Goal: Contribute content: Add original content to the website for others to see

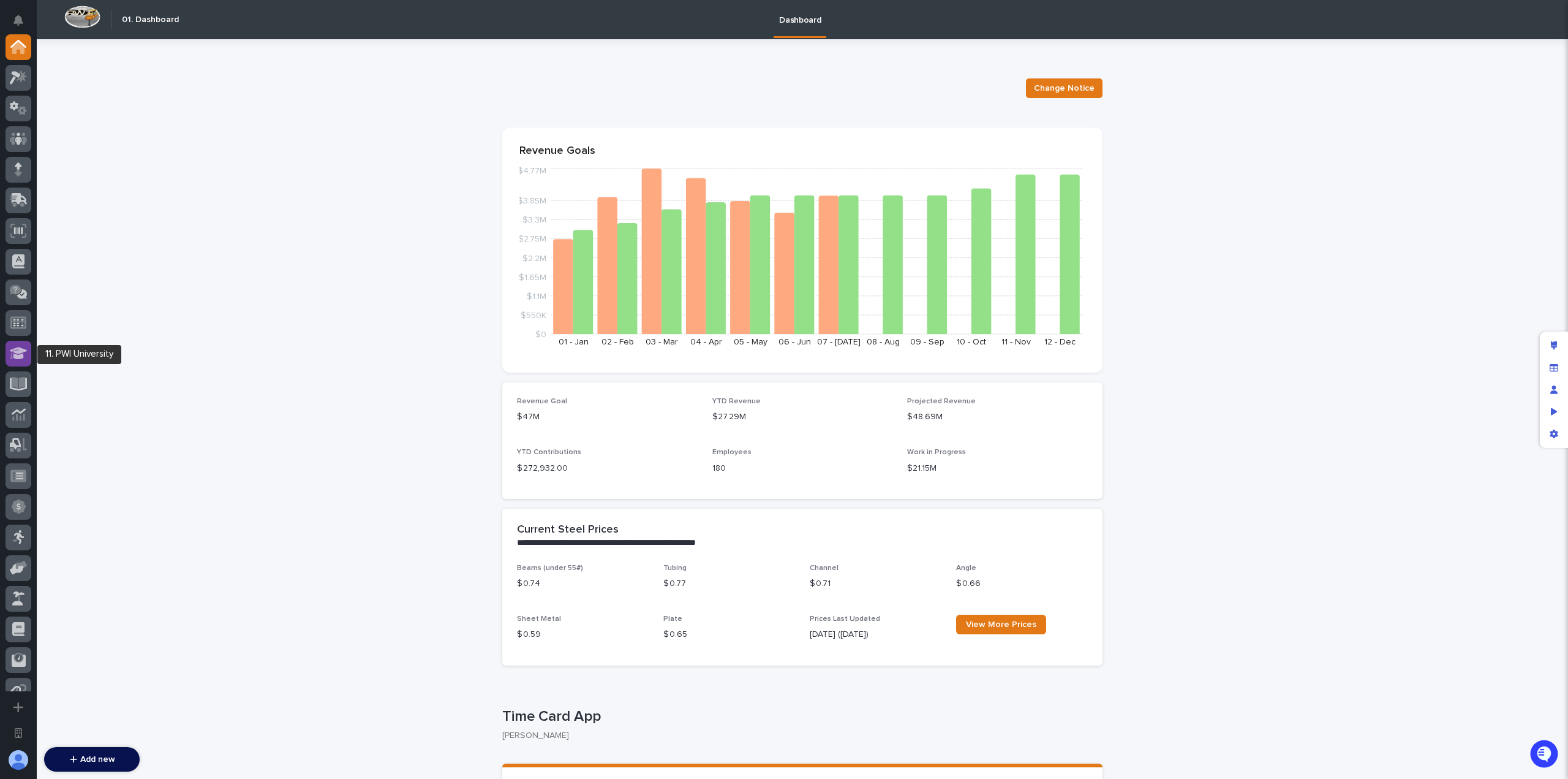
click at [27, 354] on div at bounding box center [18, 353] width 25 height 25
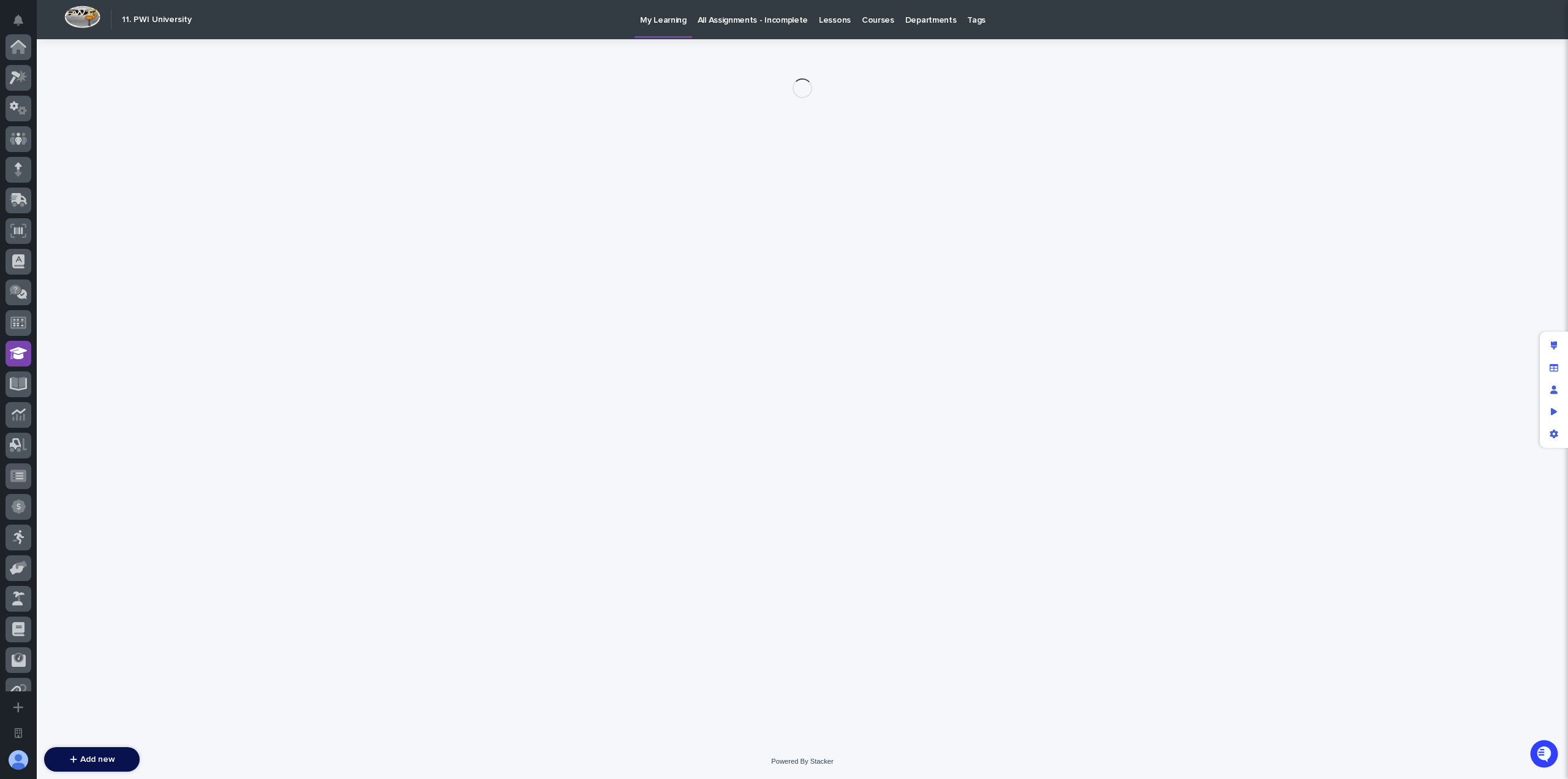
scroll to position [307, 0]
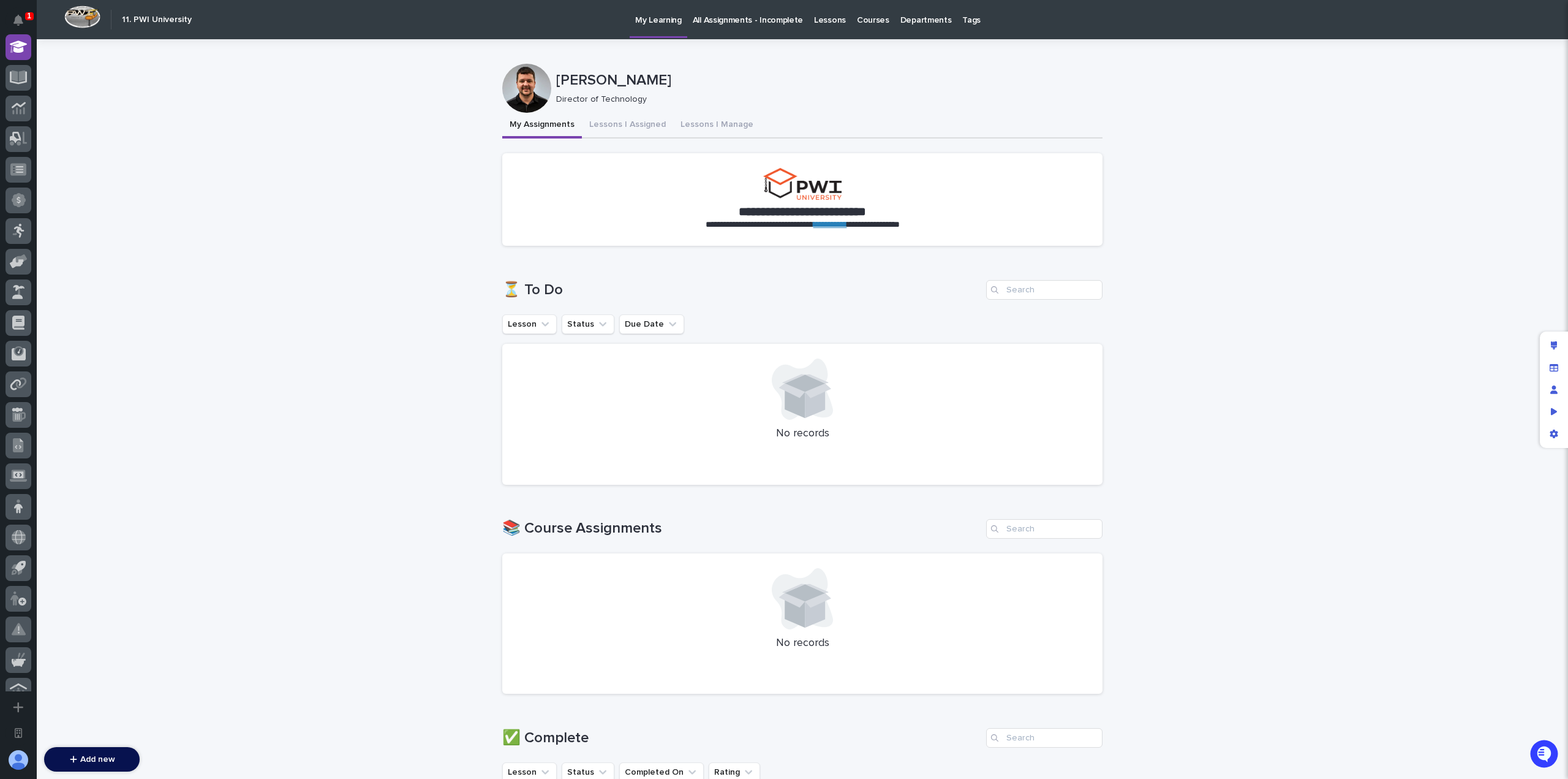
click at [815, 22] on p "Lessons" at bounding box center [829, 13] width 32 height 25
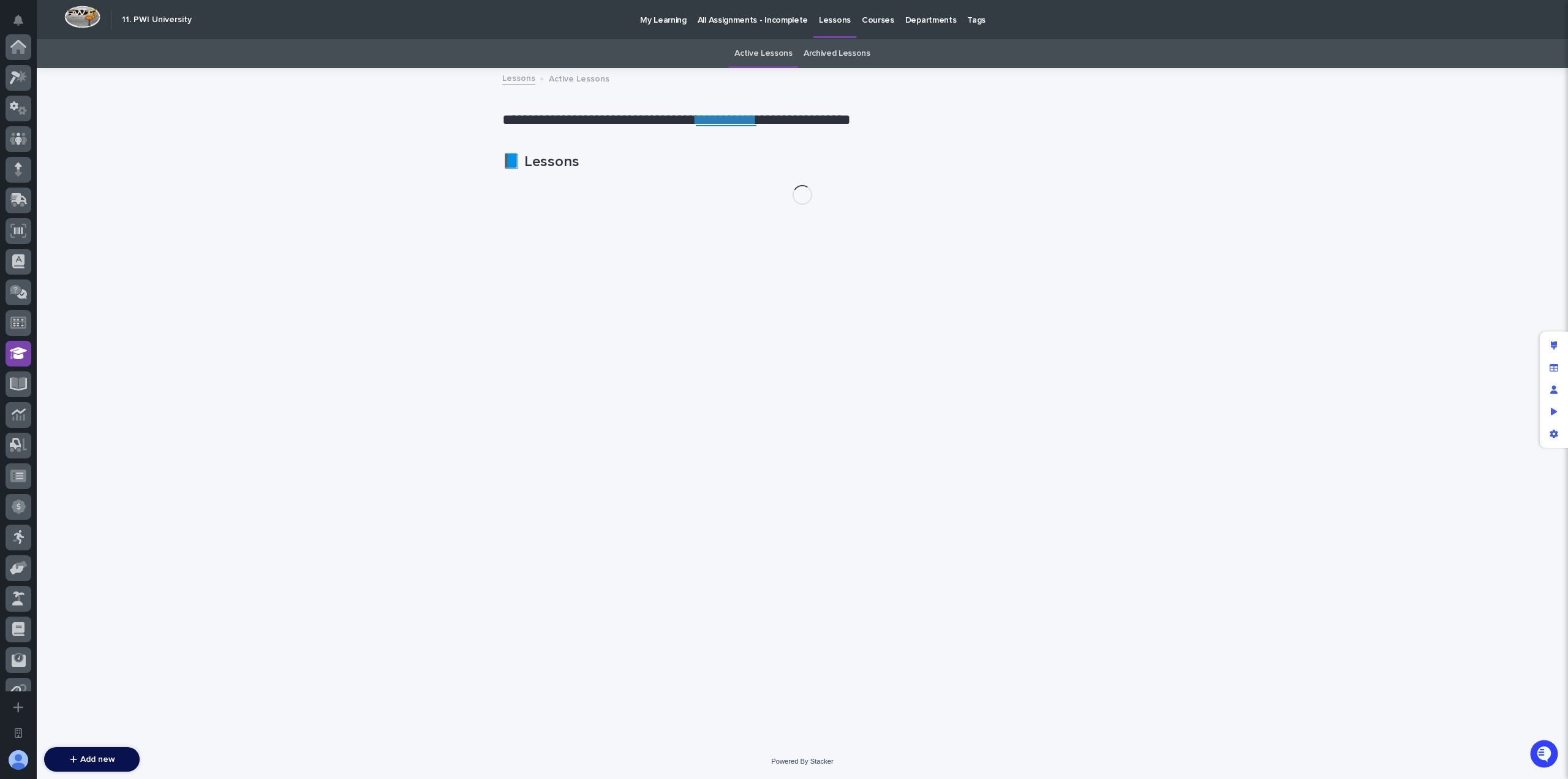
scroll to position [307, 0]
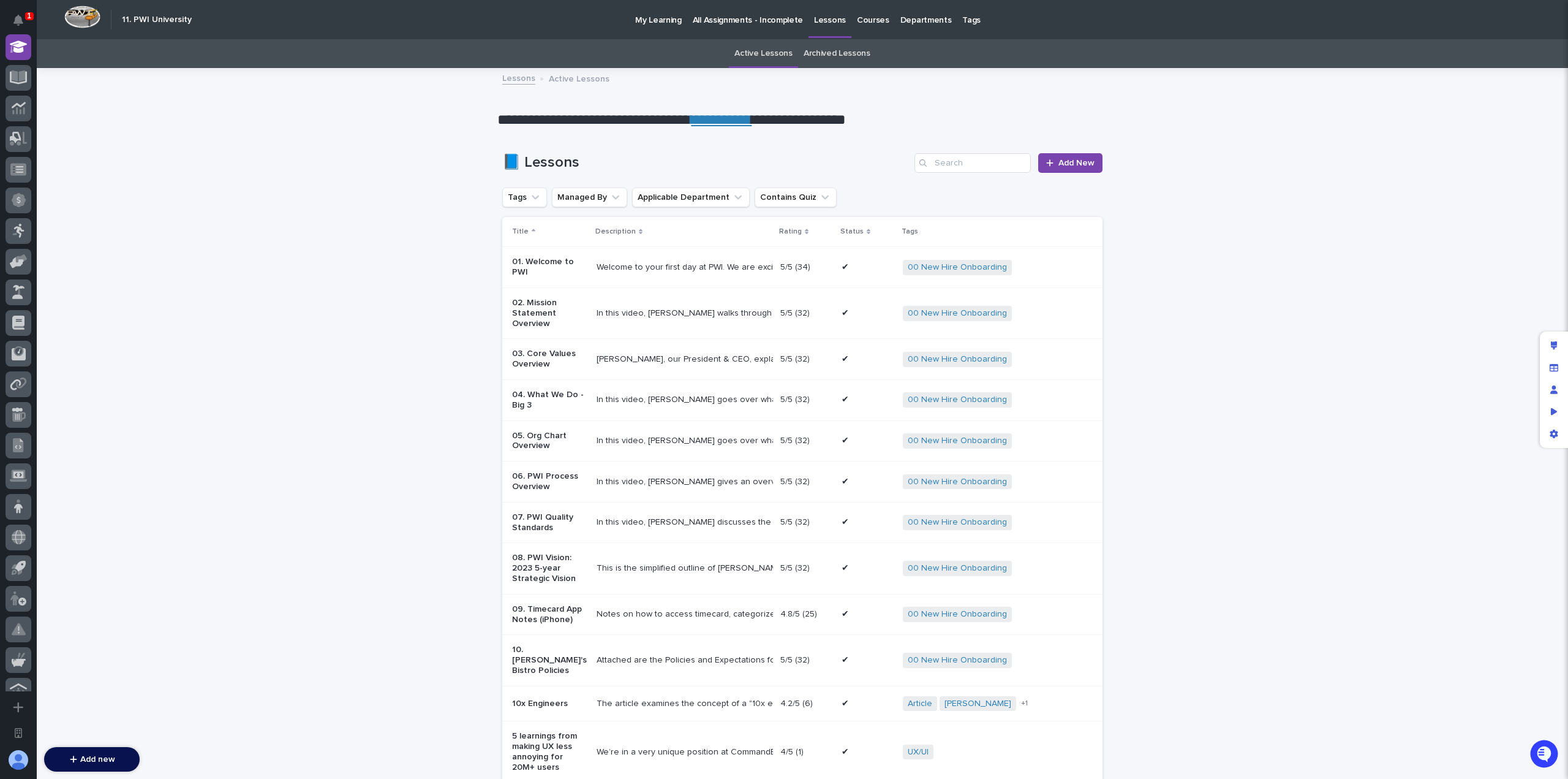
click at [747, 24] on p "All Assignments - Incomplete" at bounding box center [748, 13] width 110 height 25
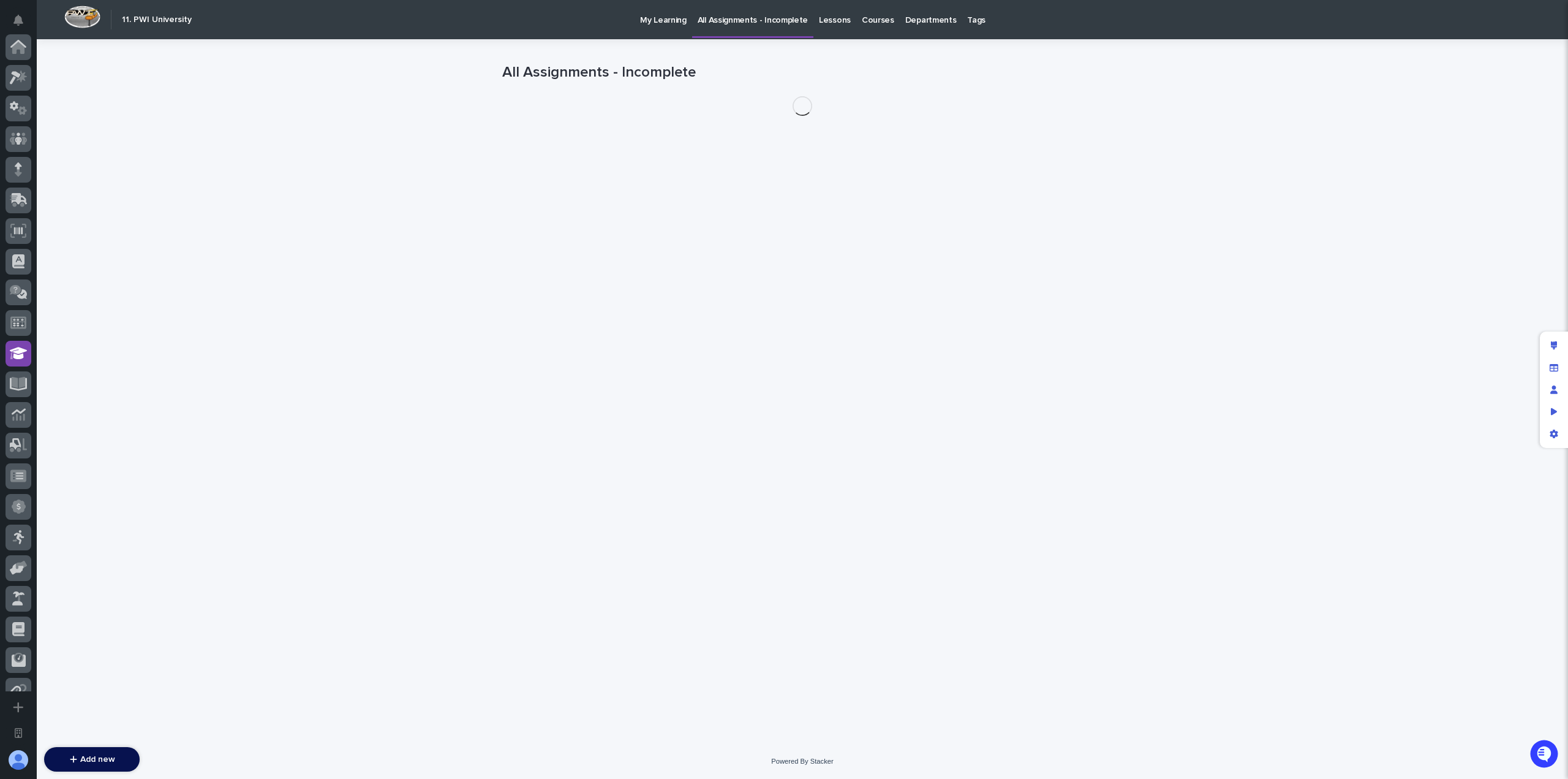
scroll to position [307, 0]
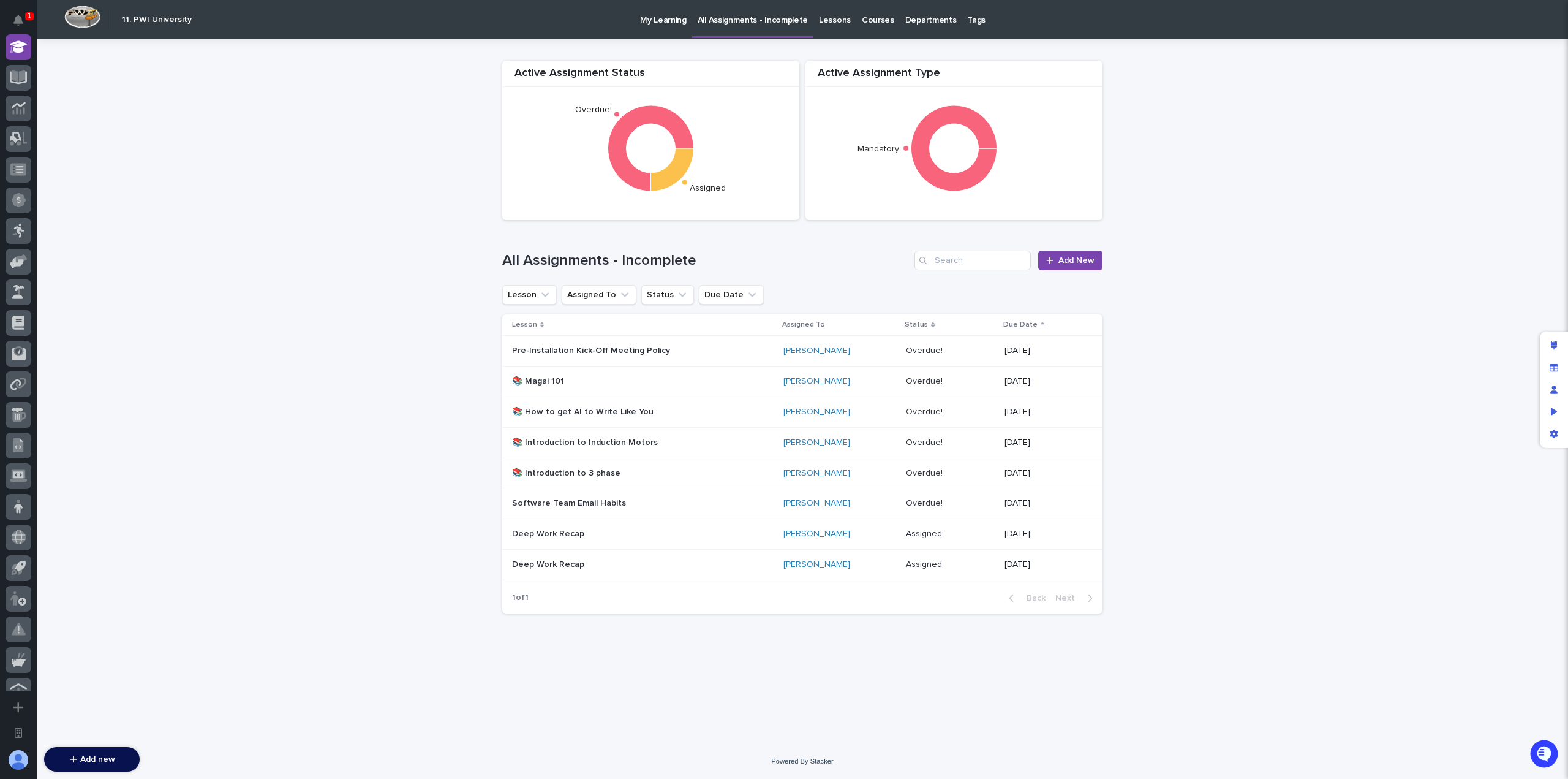
click at [827, 22] on p "Lessons" at bounding box center [834, 13] width 32 height 25
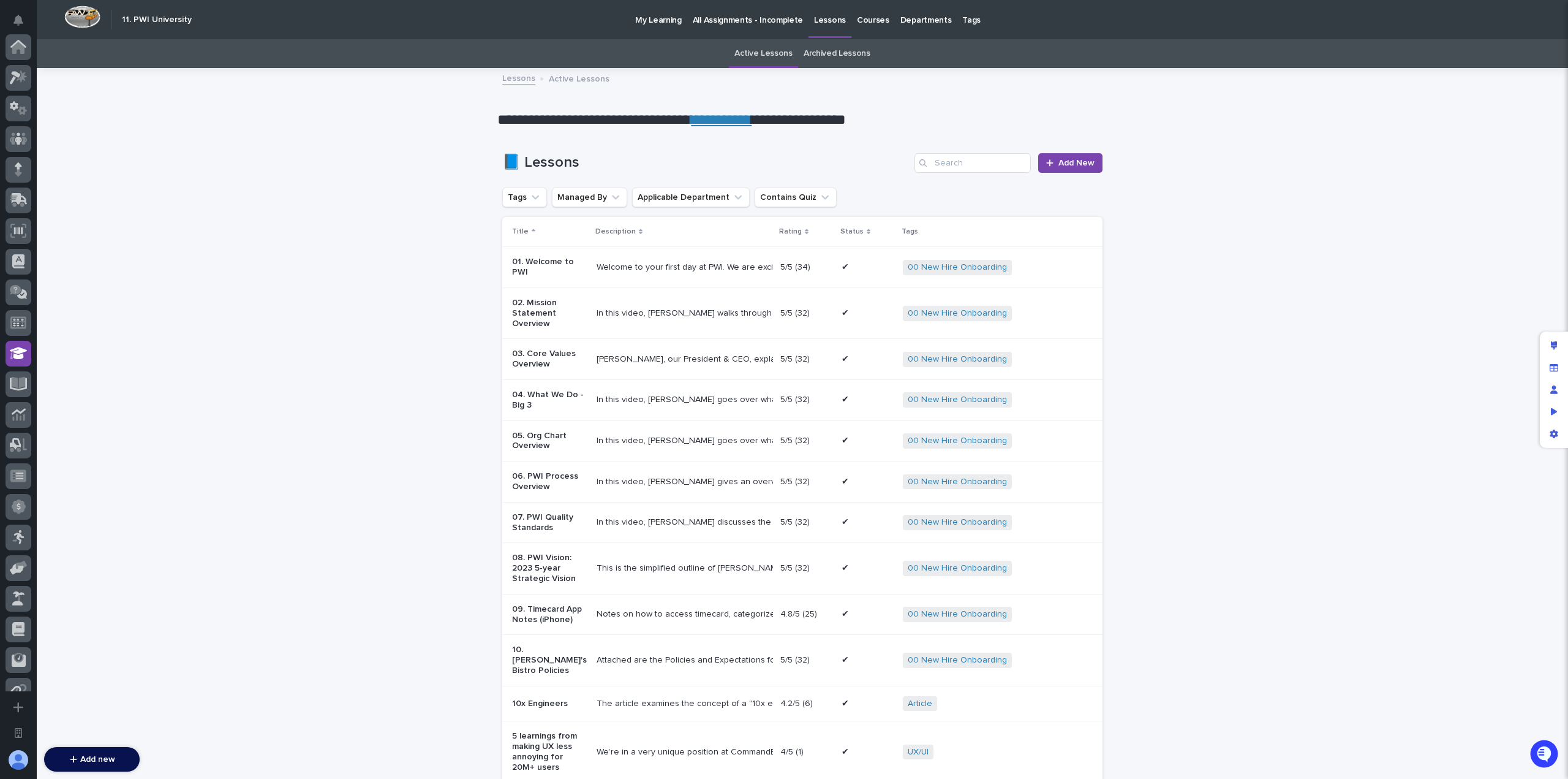
scroll to position [307, 0]
click at [734, 23] on p "All Assignments - Incomplete" at bounding box center [748, 13] width 110 height 25
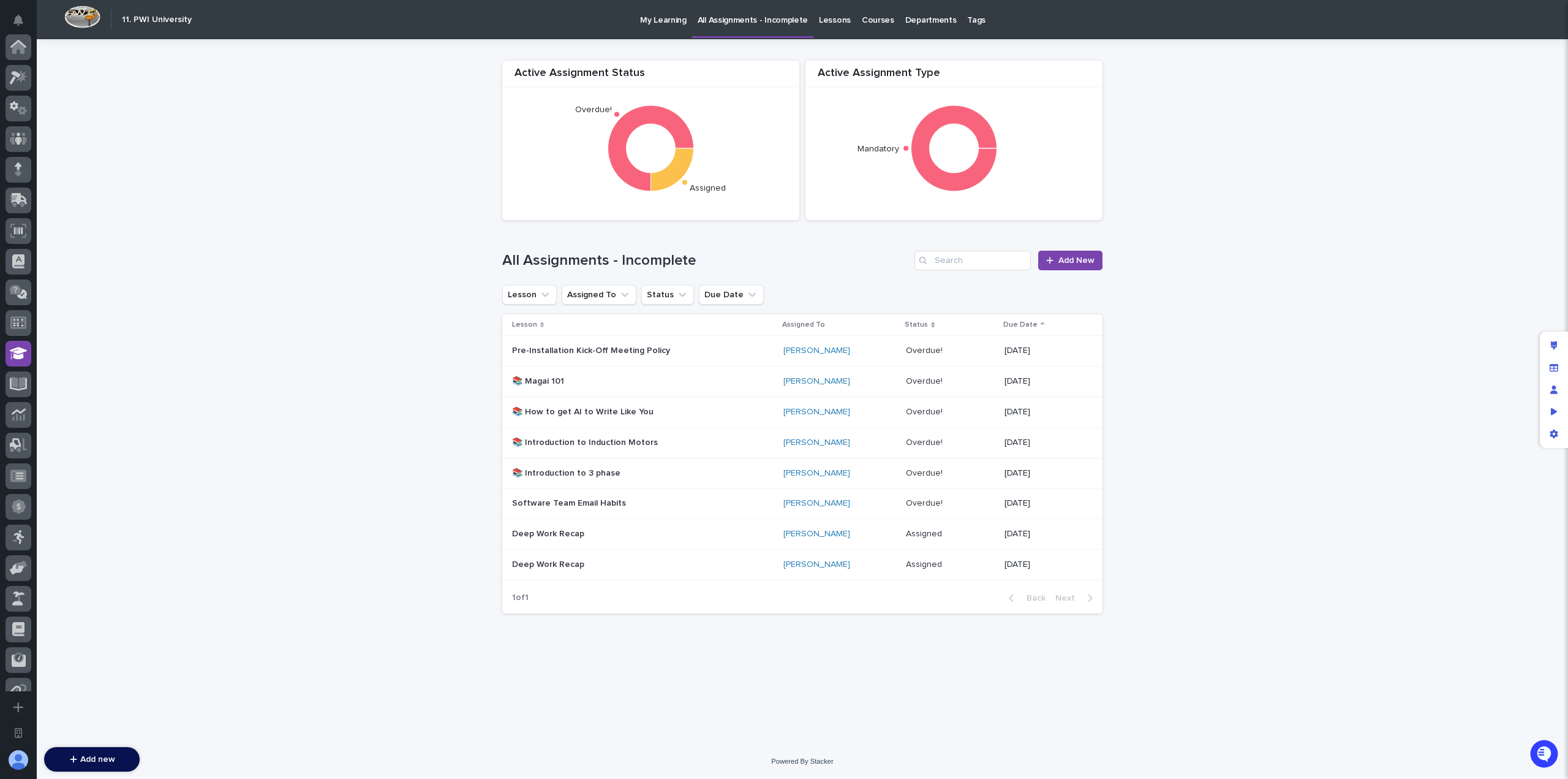
scroll to position [307, 0]
click at [1551, 433] on icon "App settings" at bounding box center [1553, 433] width 8 height 8
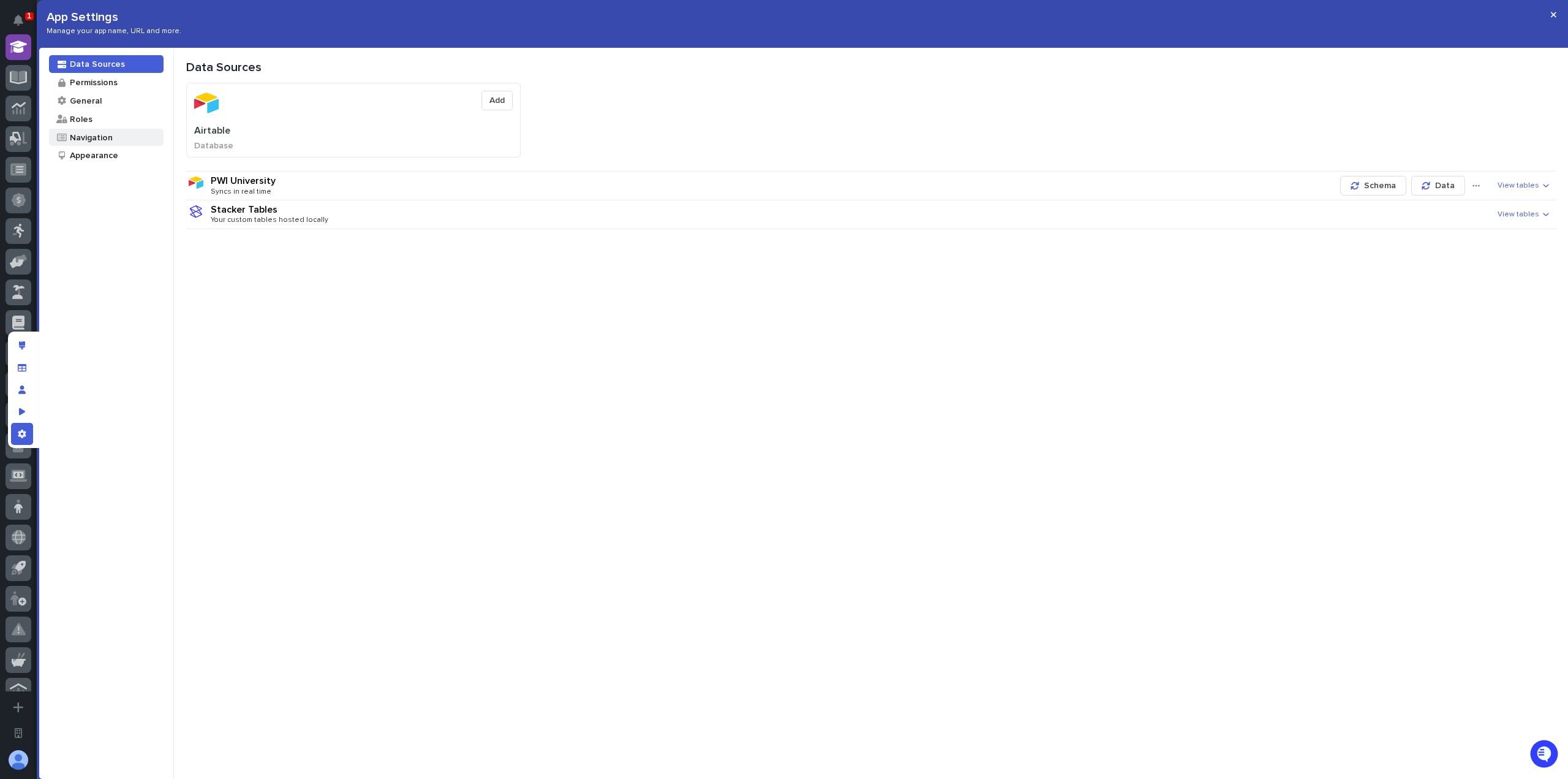
click at [102, 136] on div "Navigation" at bounding box center [90, 137] width 44 height 12
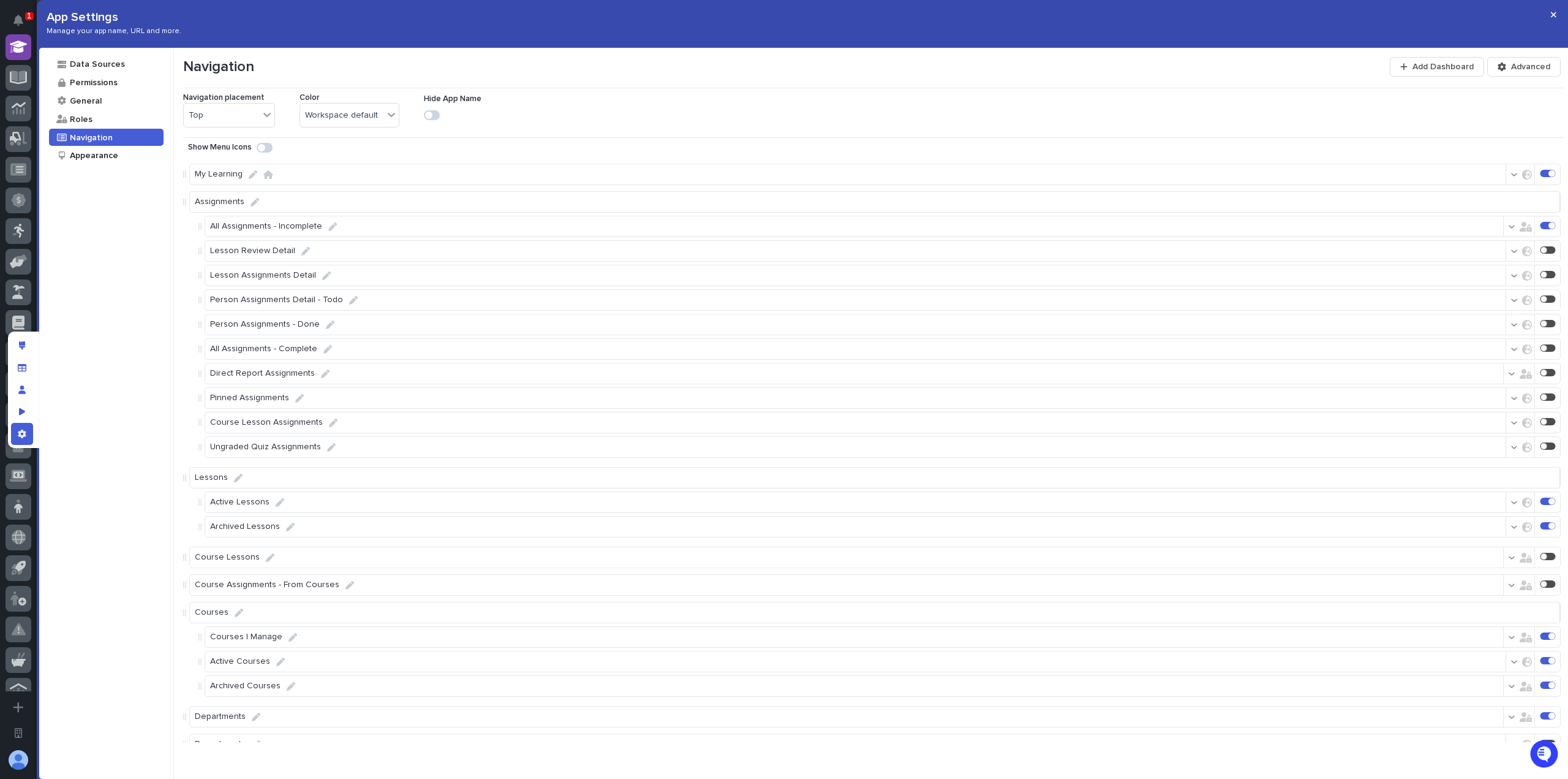
click at [1508, 228] on icon "button" at bounding box center [1511, 226] width 6 height 8
click at [819, 103] on div "Navigation placement Top Color Workspace default Hide App Name" at bounding box center [873, 107] width 1381 height 50
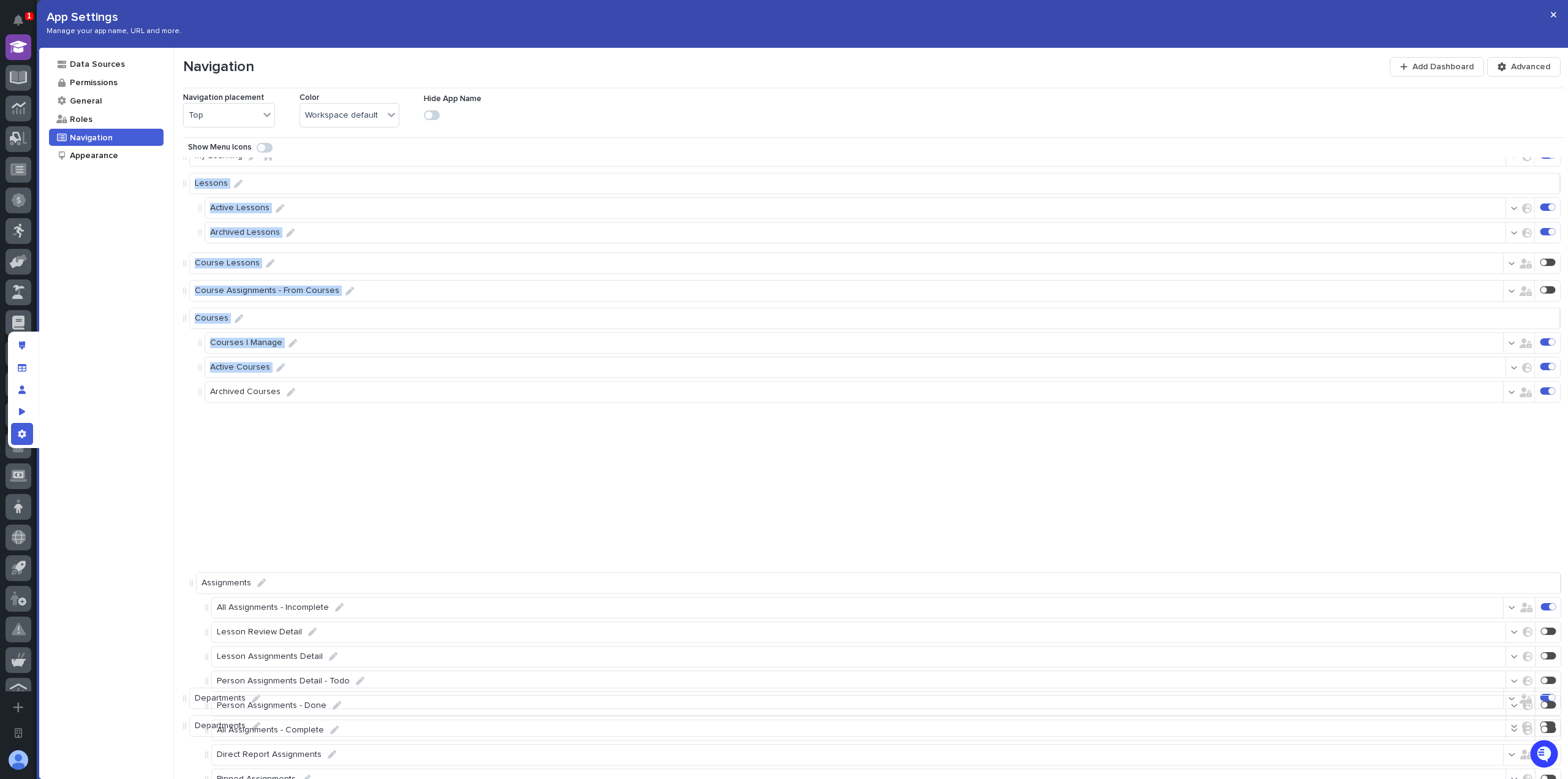
scroll to position [43, 0]
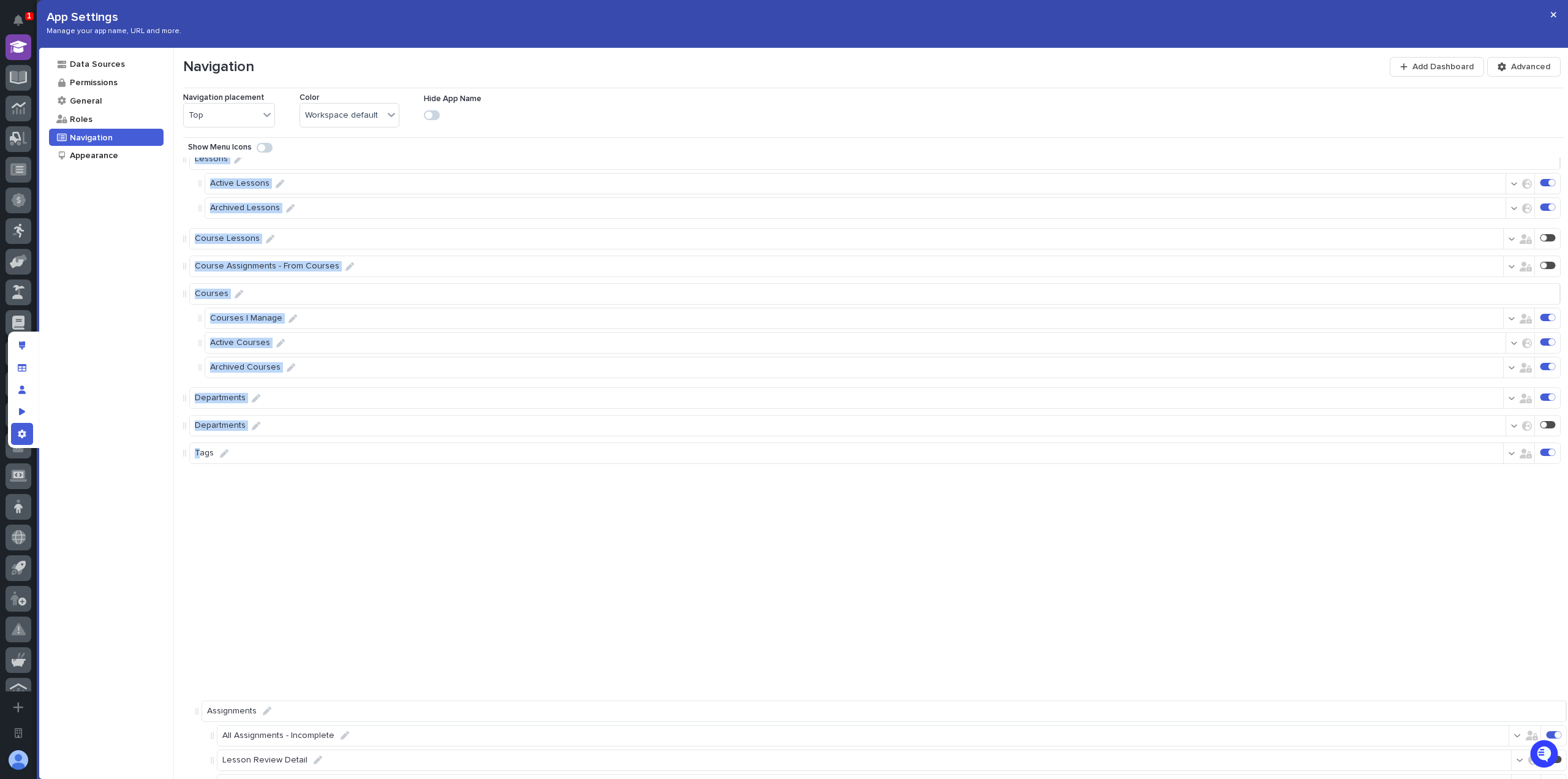
drag, startPoint x: 186, startPoint y: 203, endPoint x: 198, endPoint y: 721, distance: 518.1
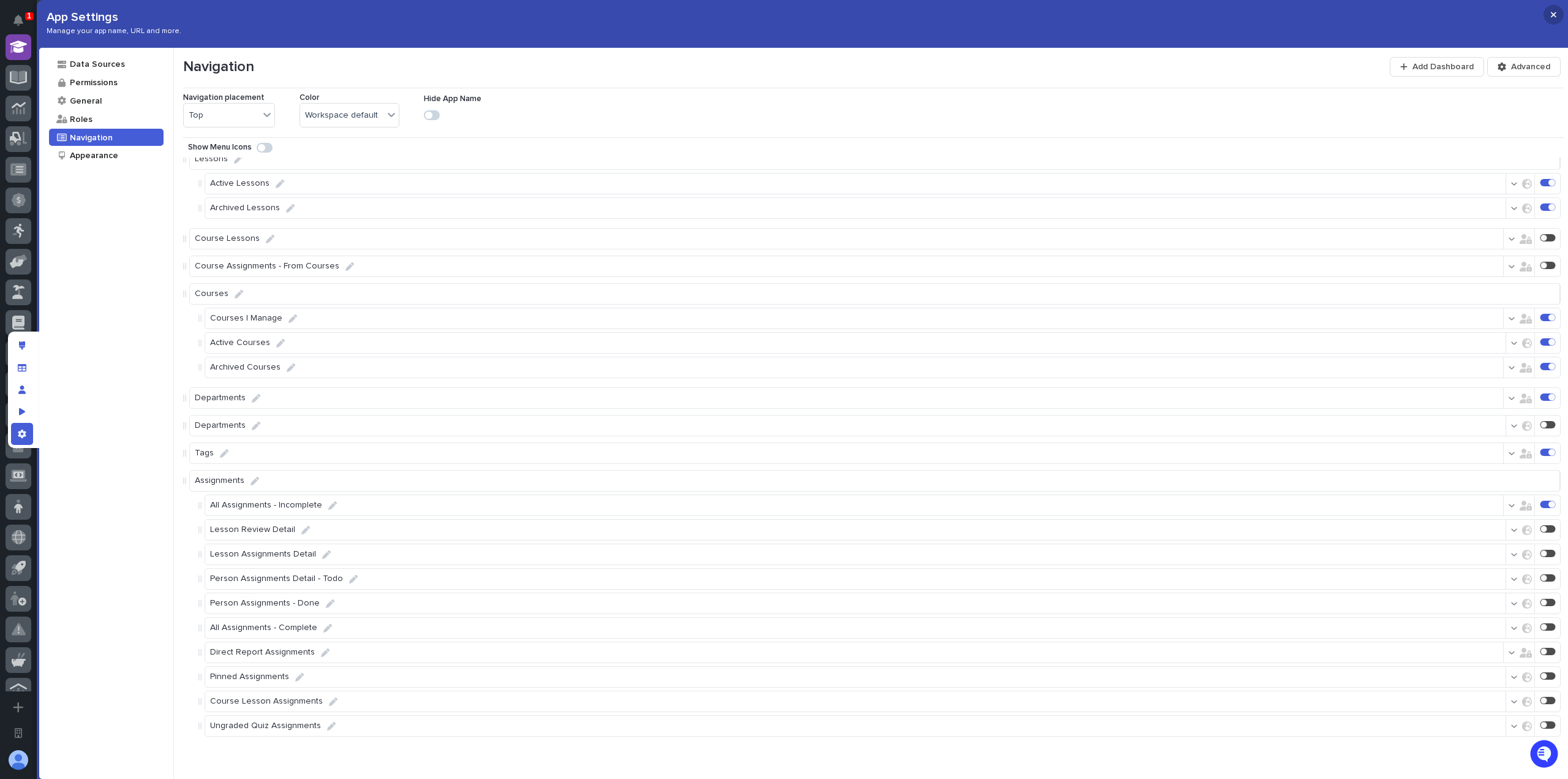
click at [1558, 8] on button "button" at bounding box center [1553, 15] width 20 height 20
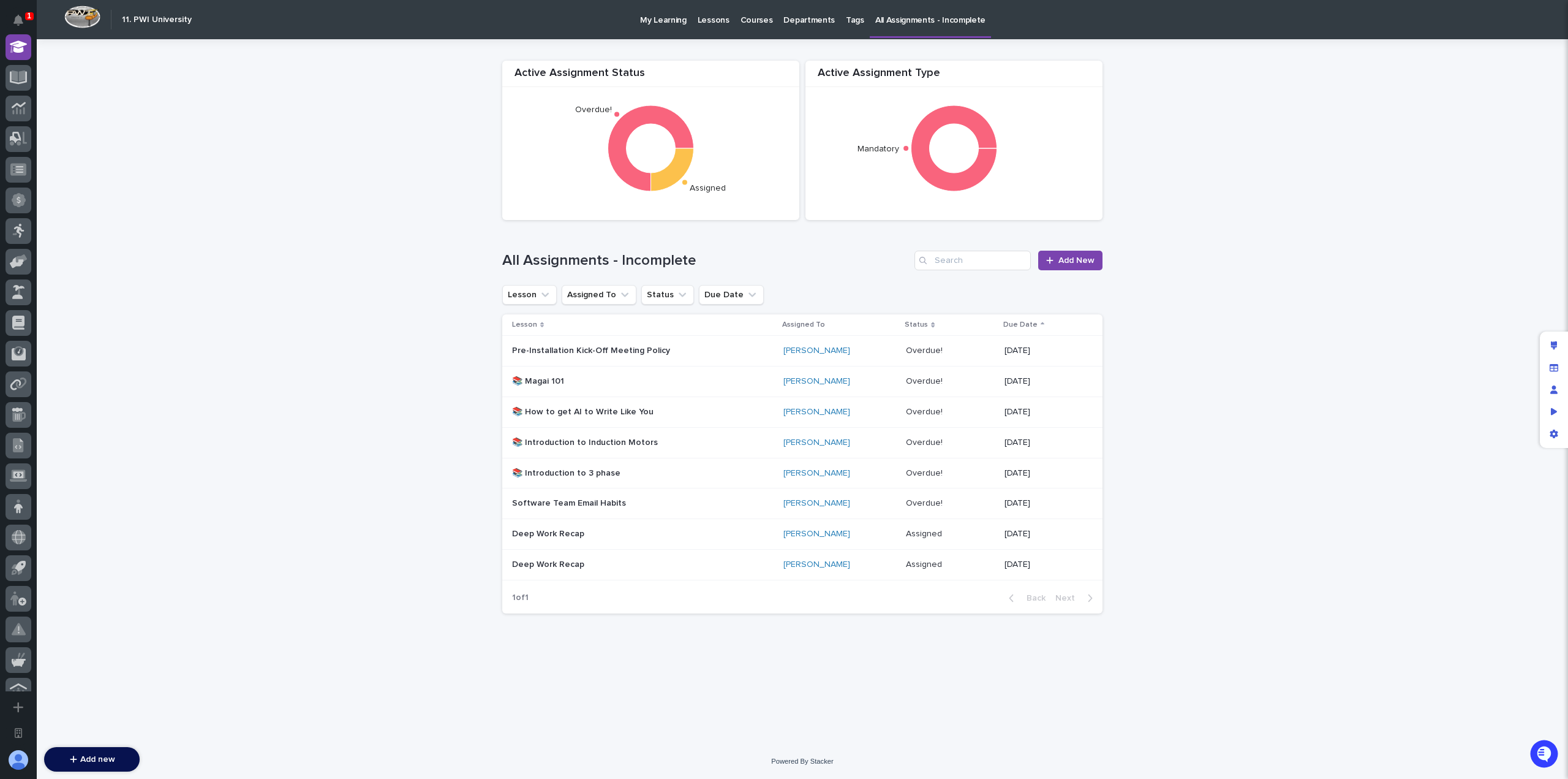
click at [699, 14] on p "Lessons" at bounding box center [713, 13] width 32 height 25
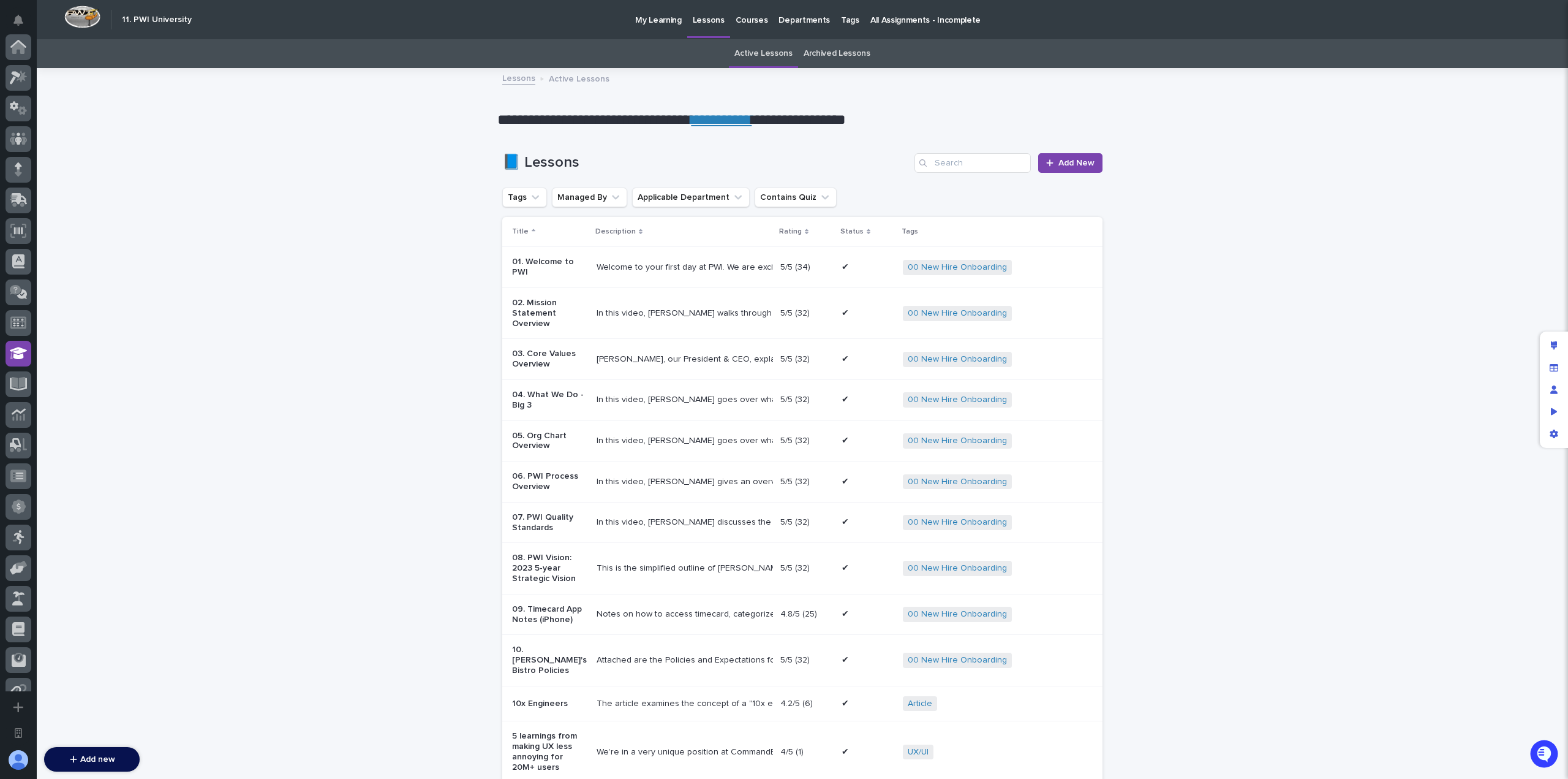
scroll to position [307, 0]
click at [1056, 157] on link "Add New" at bounding box center [1070, 163] width 65 height 20
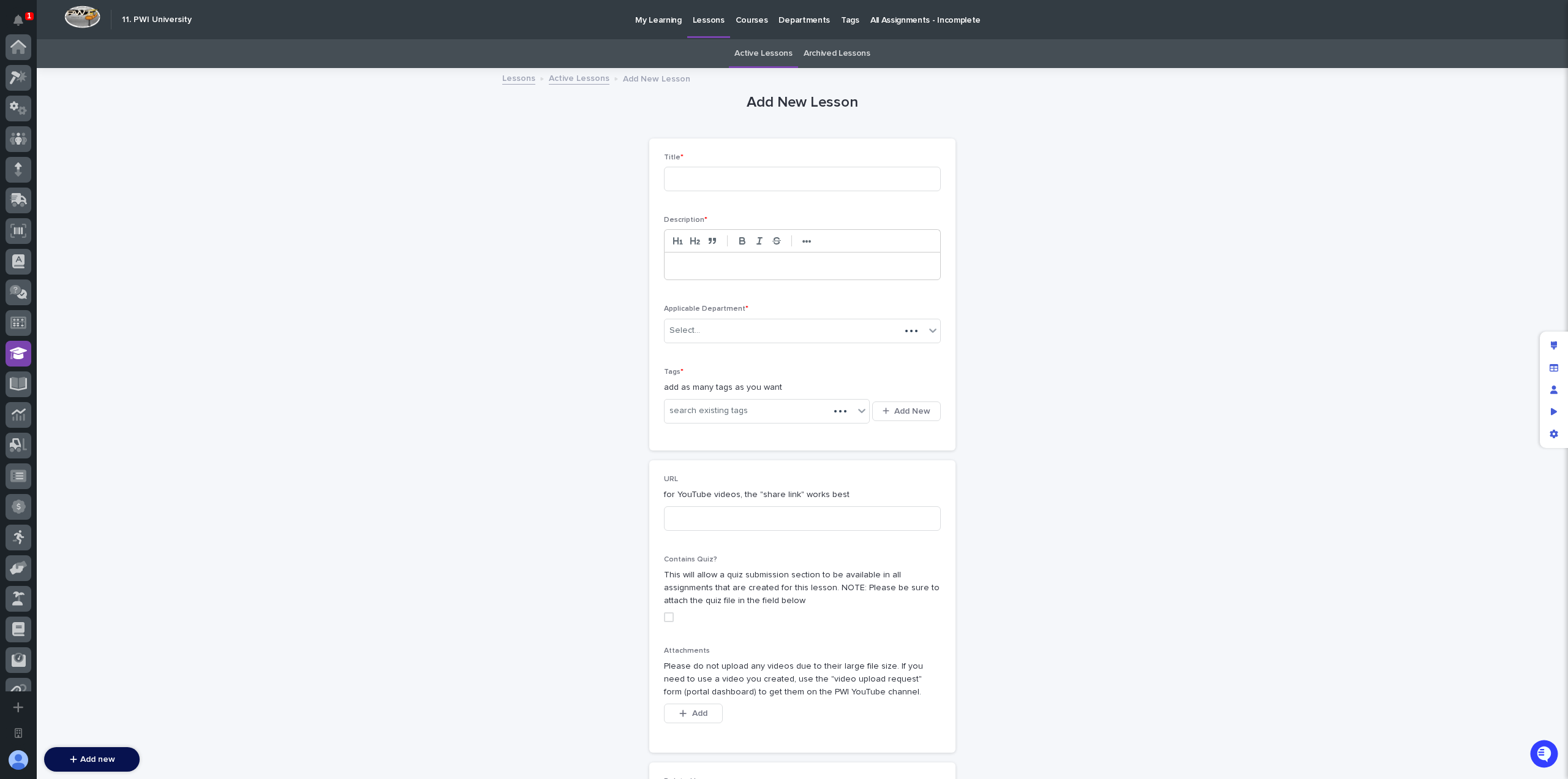
scroll to position [307, 0]
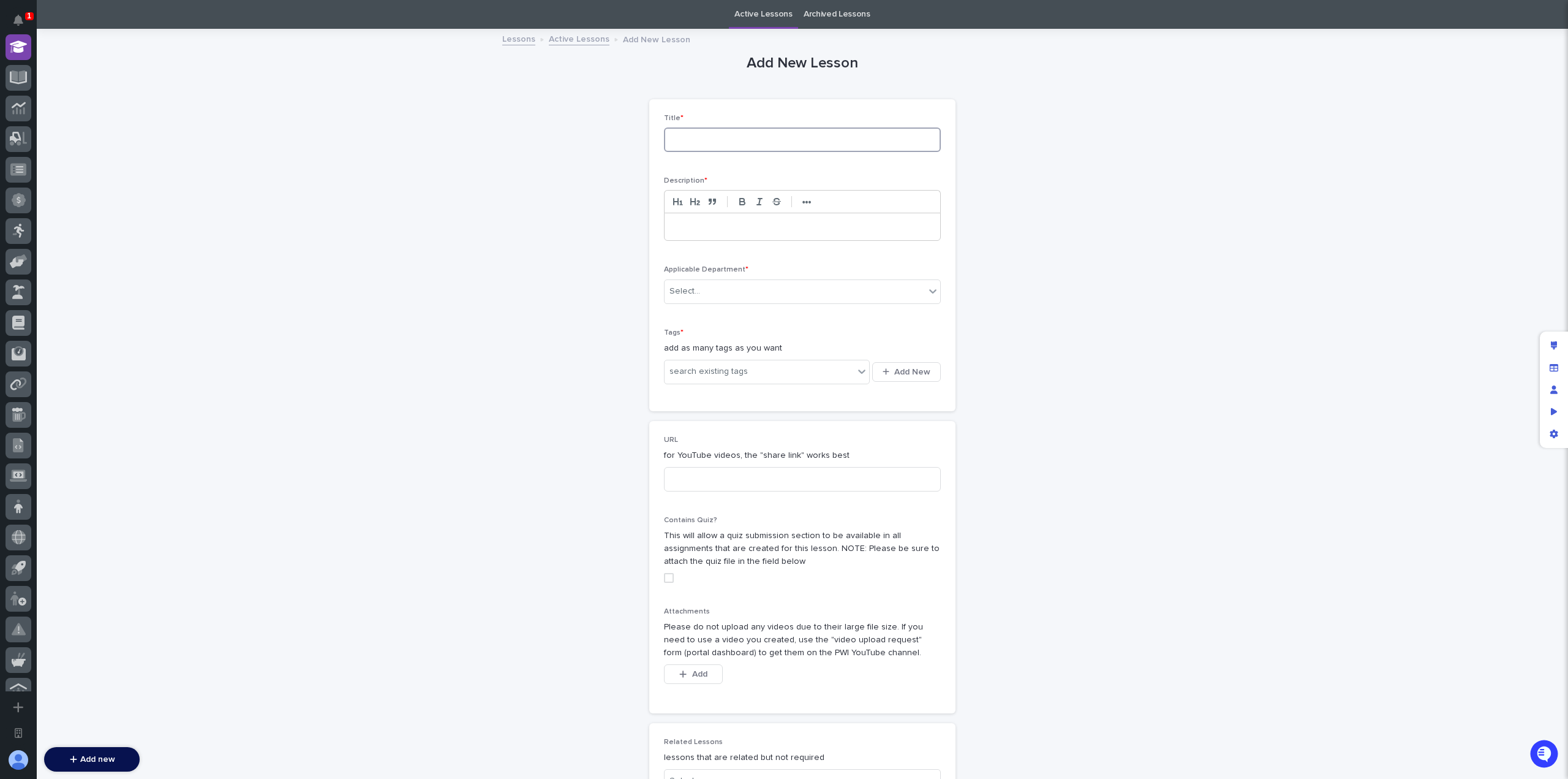
click at [826, 142] on input at bounding box center [802, 139] width 276 height 25
click at [739, 485] on input at bounding box center [802, 479] width 276 height 25
paste input "[URL][DOMAIN_NAME]"
type input "[URL][DOMAIN_NAME]"
click at [743, 132] on input at bounding box center [802, 139] width 276 height 25
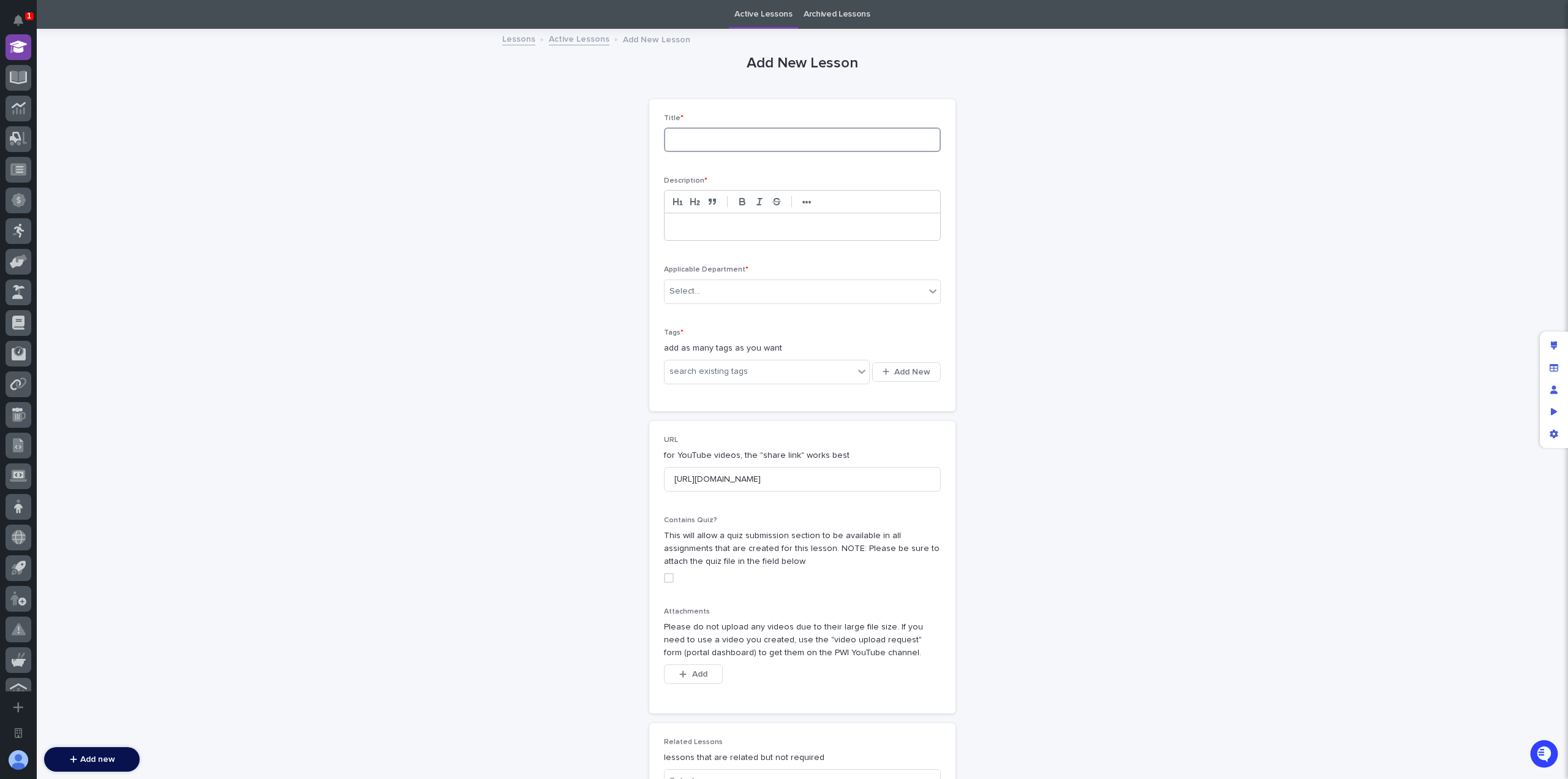
click at [799, 137] on input at bounding box center [802, 139] width 276 height 25
click at [695, 142] on input "Using Copilot Agents" at bounding box center [802, 139] width 276 height 25
type input "Using GitHub Copilot Agents"
click at [749, 228] on p at bounding box center [802, 226] width 257 height 12
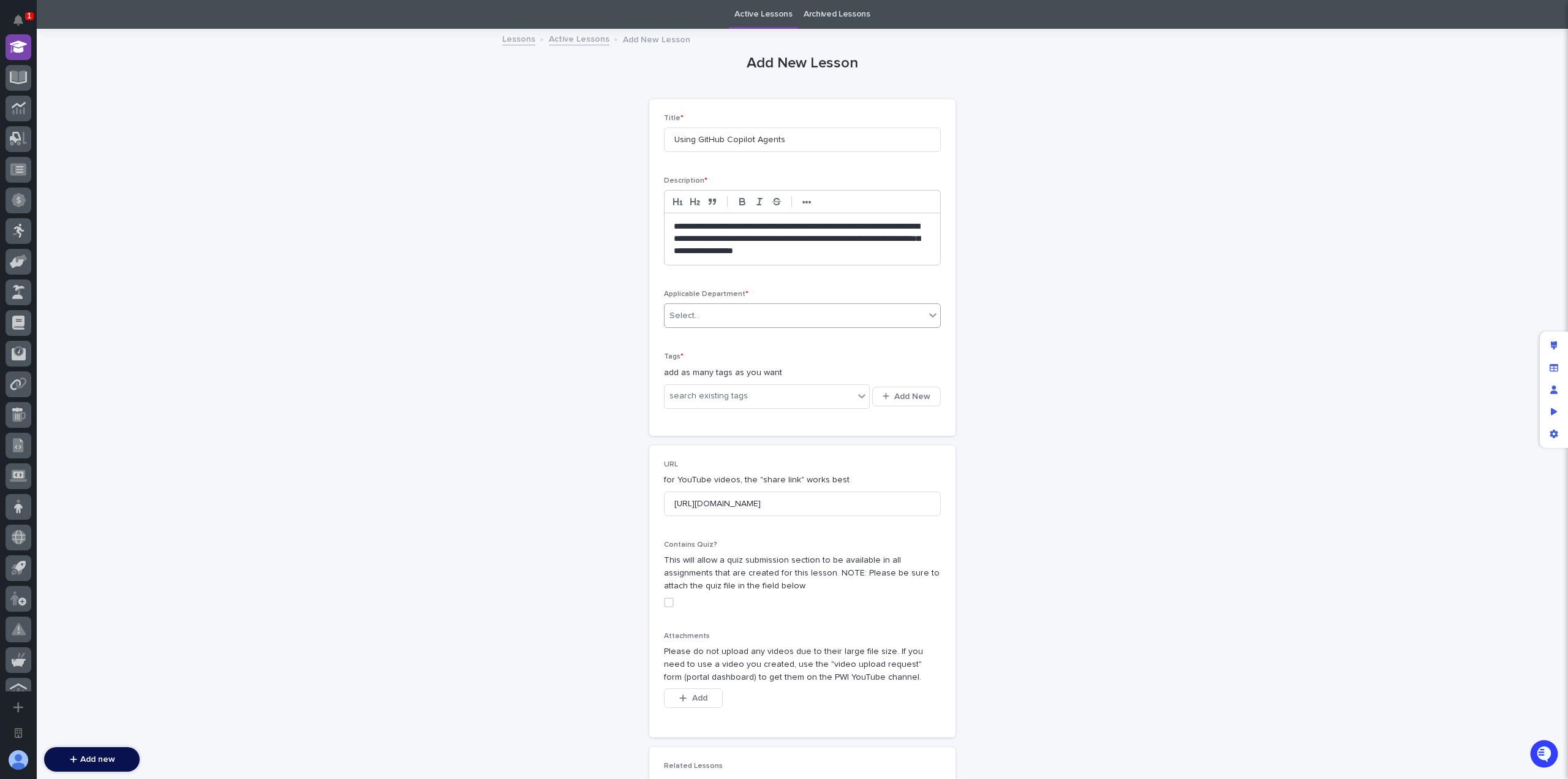
click at [788, 316] on div "Select..." at bounding box center [795, 316] width 260 height 20
type input "****"
click at [826, 347] on div "Software" at bounding box center [797, 339] width 276 height 22
click at [777, 390] on div "search existing tags" at bounding box center [759, 396] width 189 height 20
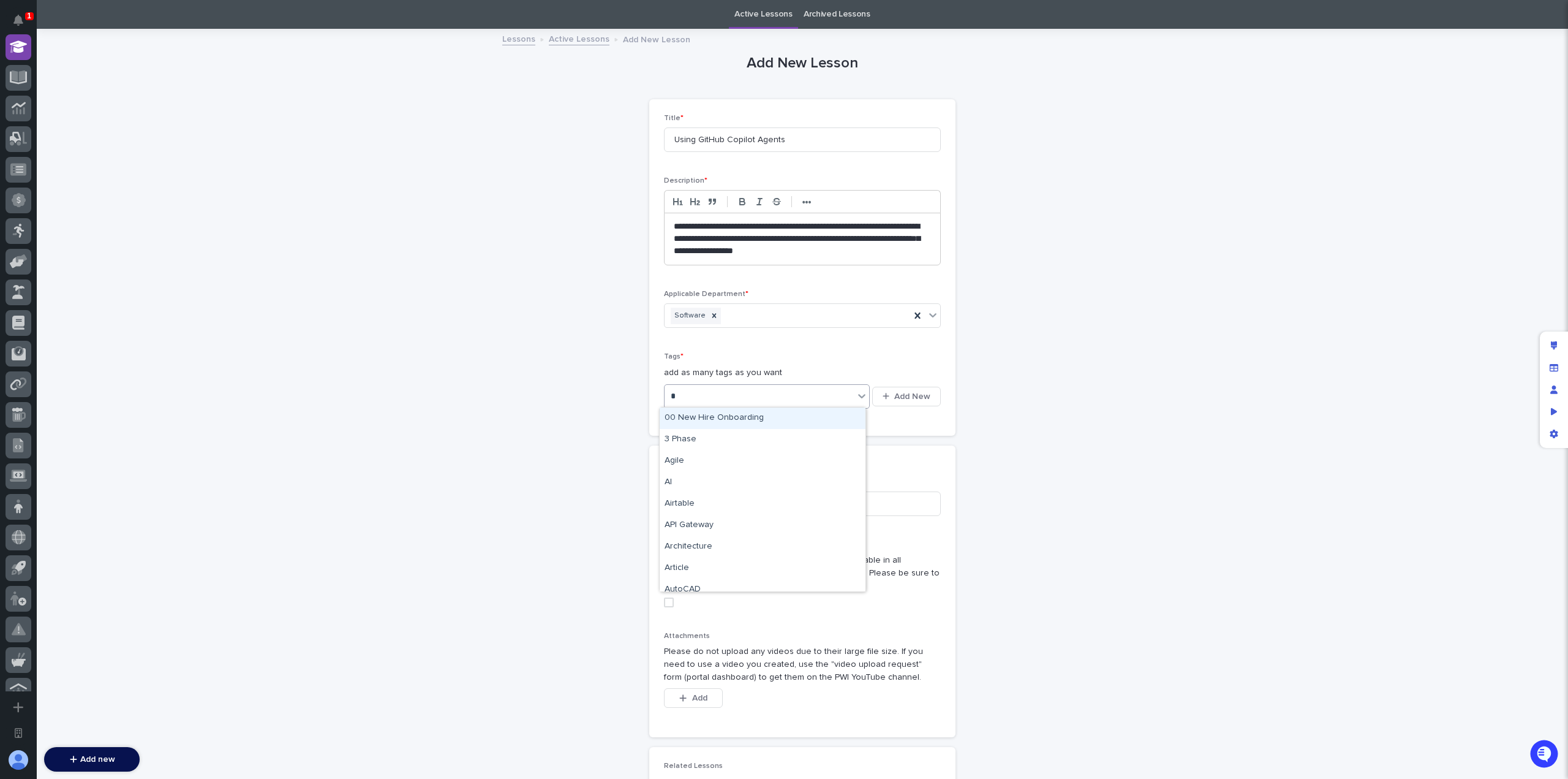
type input "**"
click at [781, 427] on div "AI" at bounding box center [762, 419] width 206 height 22
type input "*"
type input "******"
click at [753, 420] on div "GitHub" at bounding box center [762, 419] width 206 height 22
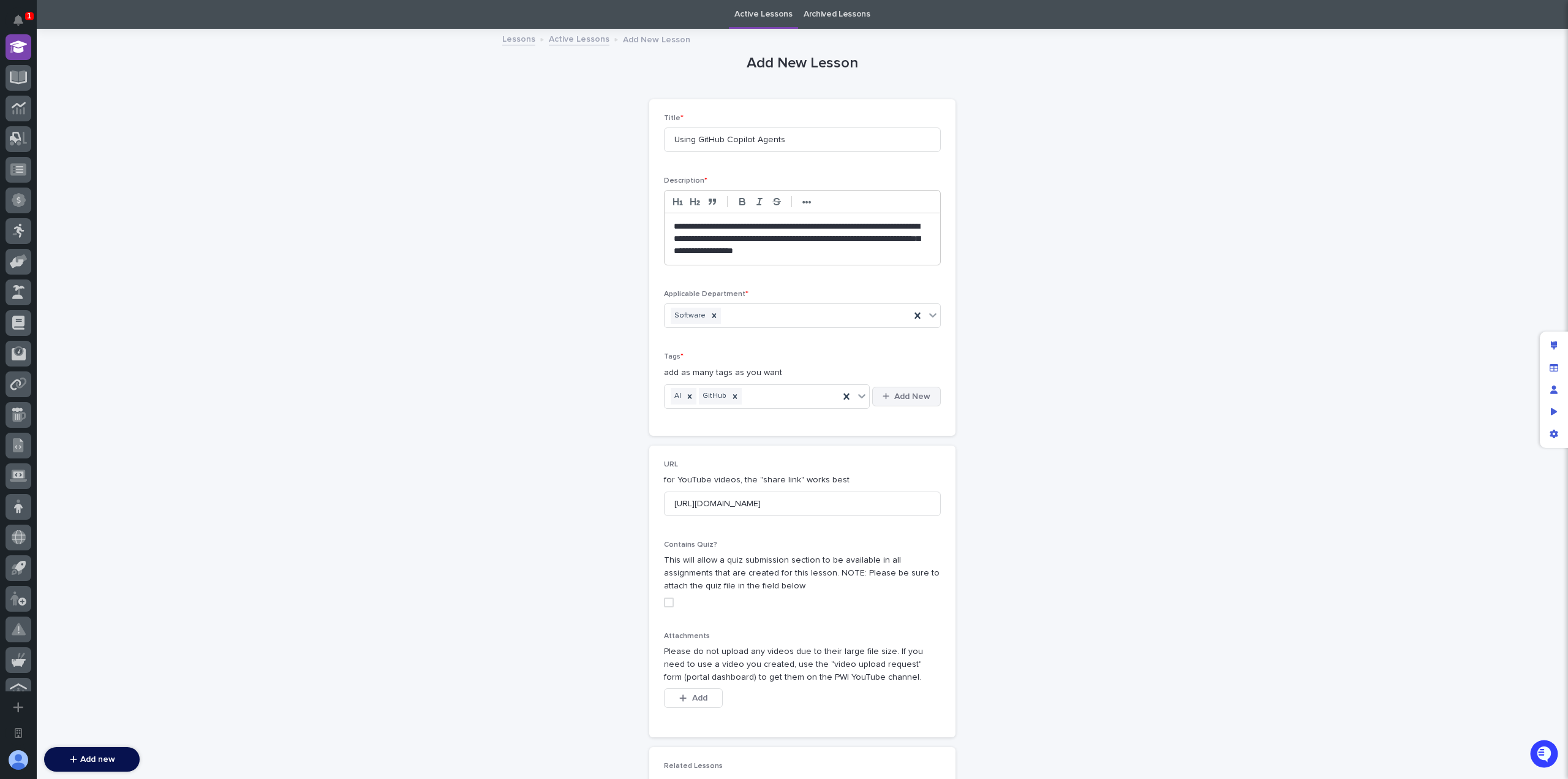
click at [890, 397] on div "button" at bounding box center [888, 396] width 12 height 8
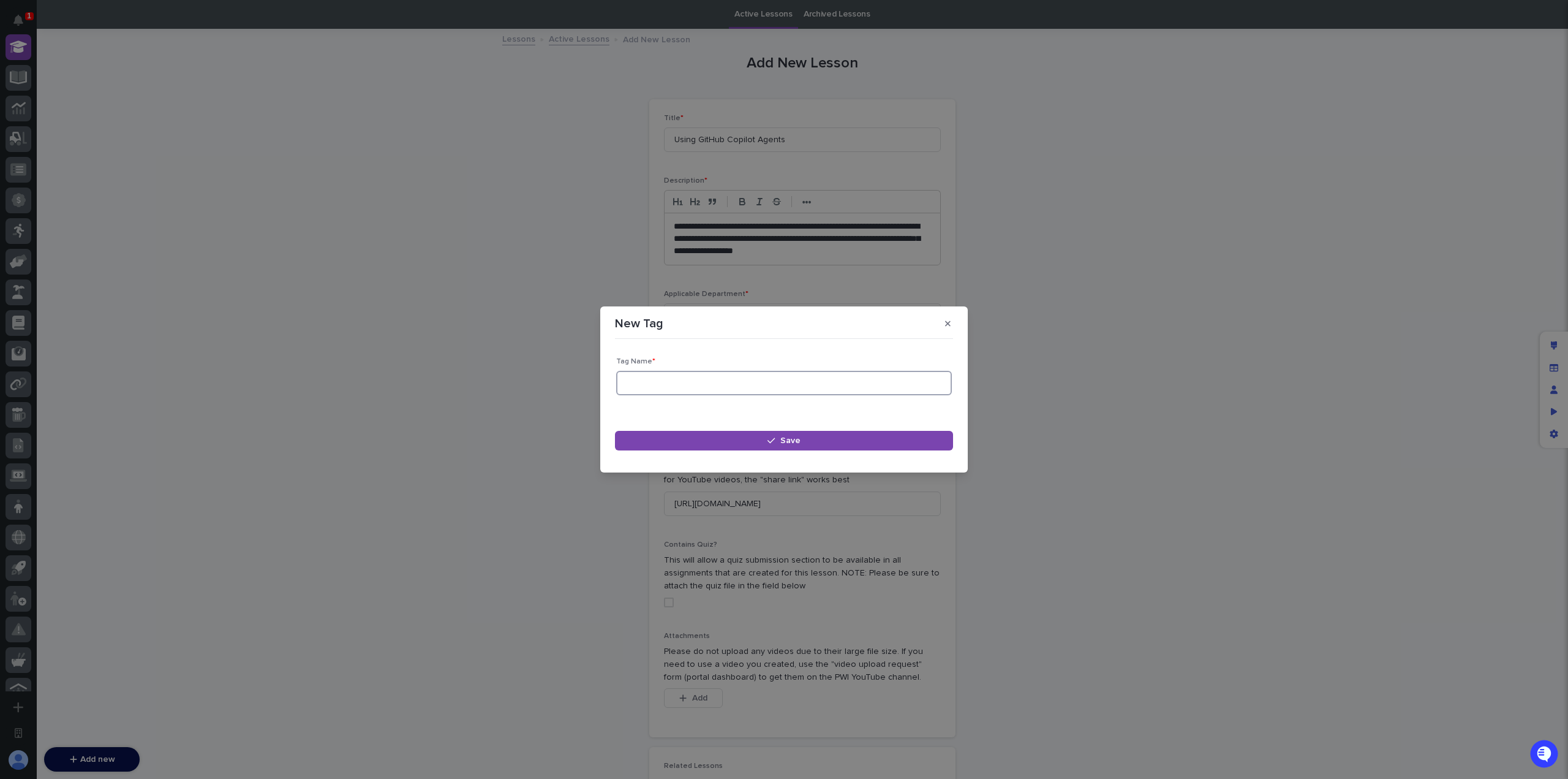
click at [753, 393] on input at bounding box center [783, 382] width 336 height 25
click at [627, 382] on input "Copilot" at bounding box center [783, 382] width 336 height 25
type input "GitHub Copilot"
click at [742, 437] on button "Save" at bounding box center [784, 440] width 338 height 20
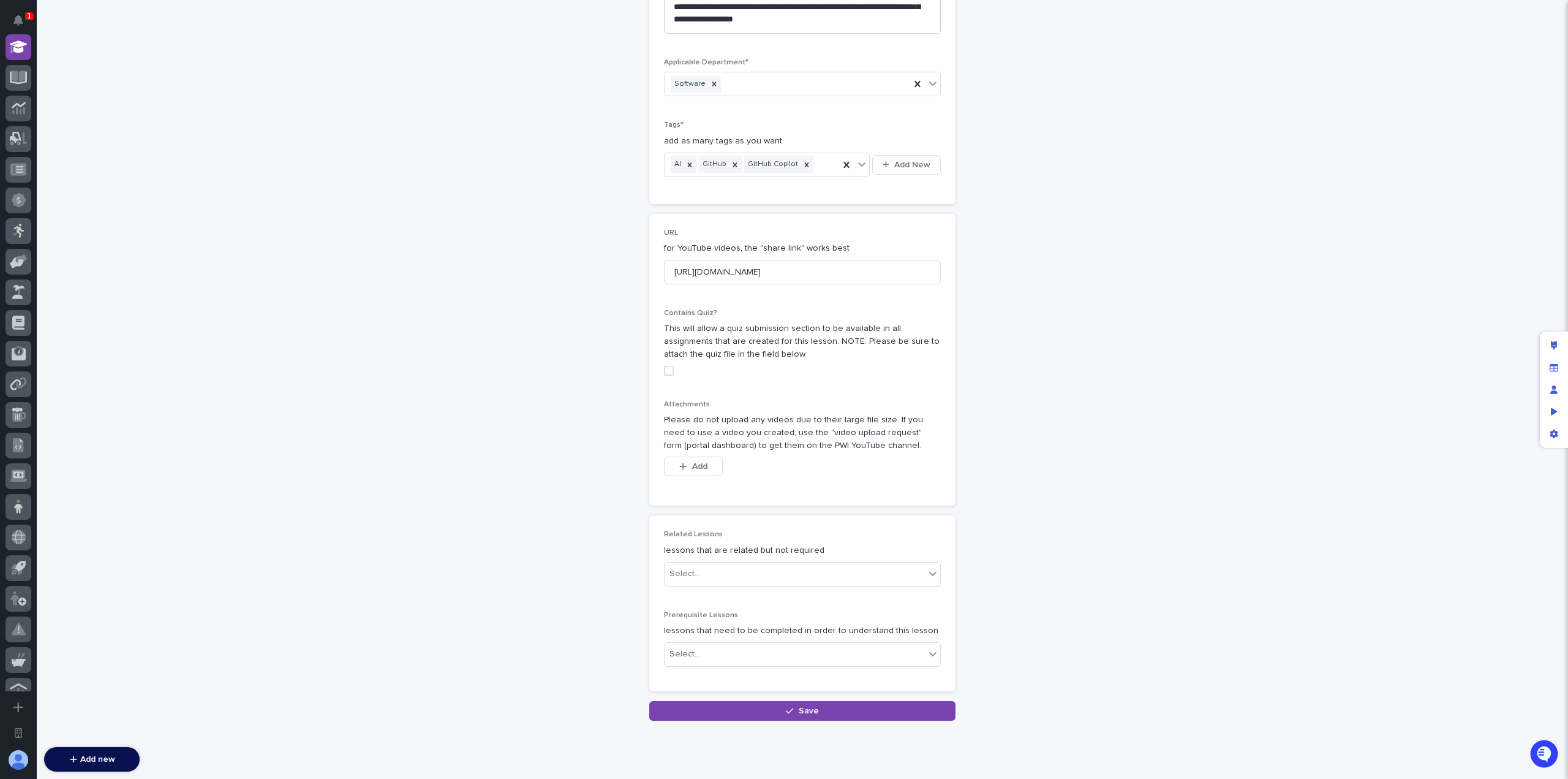
scroll to position [306, 0]
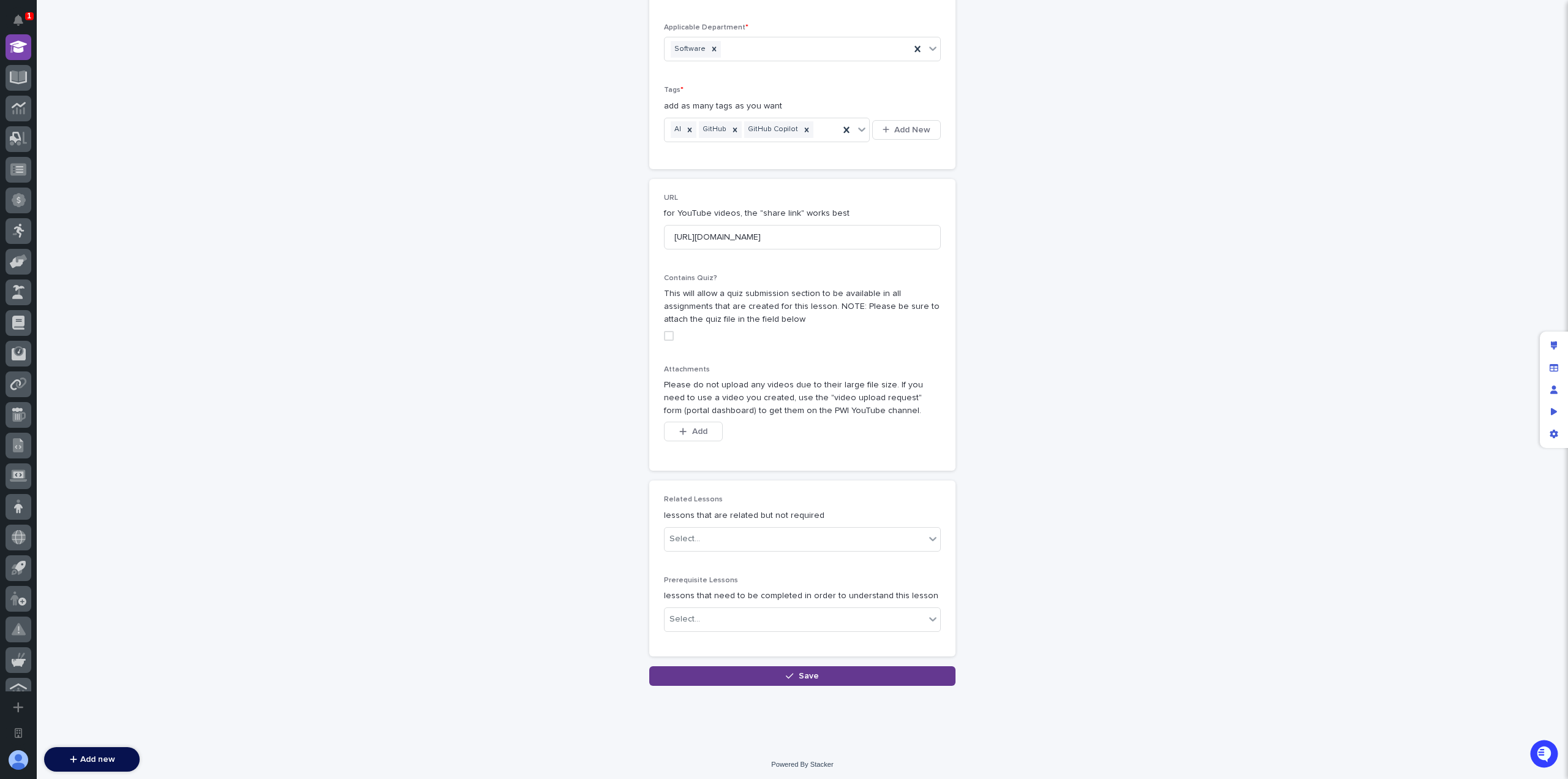
drag, startPoint x: 793, startPoint y: 660, endPoint x: 795, endPoint y: 667, distance: 7.3
click at [793, 660] on div "**********" at bounding box center [802, 249] width 307 height 834
click at [799, 672] on span "Save" at bounding box center [809, 675] width 20 height 8
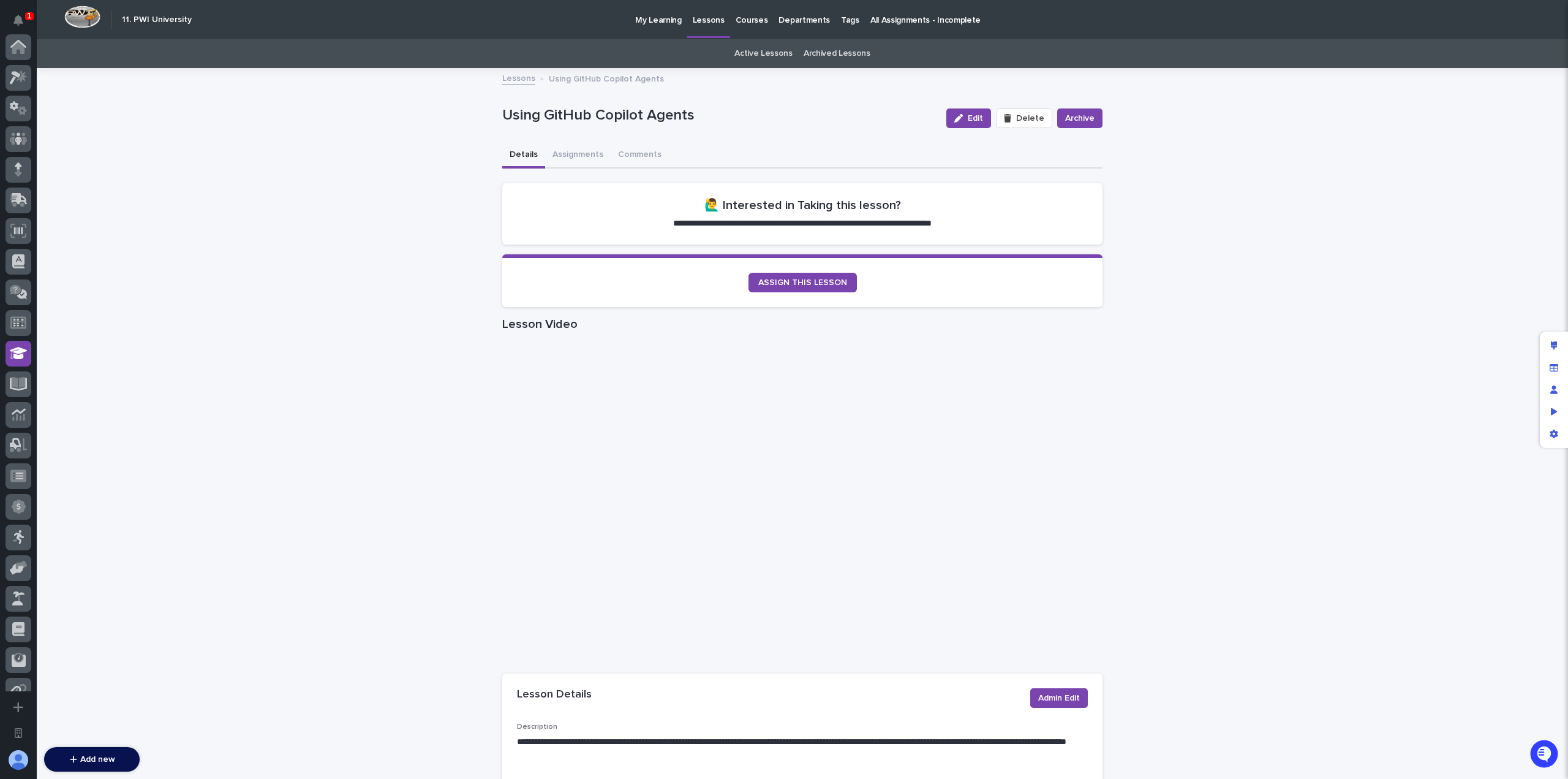
scroll to position [307, 0]
click at [591, 157] on button "Assignments" at bounding box center [578, 156] width 65 height 25
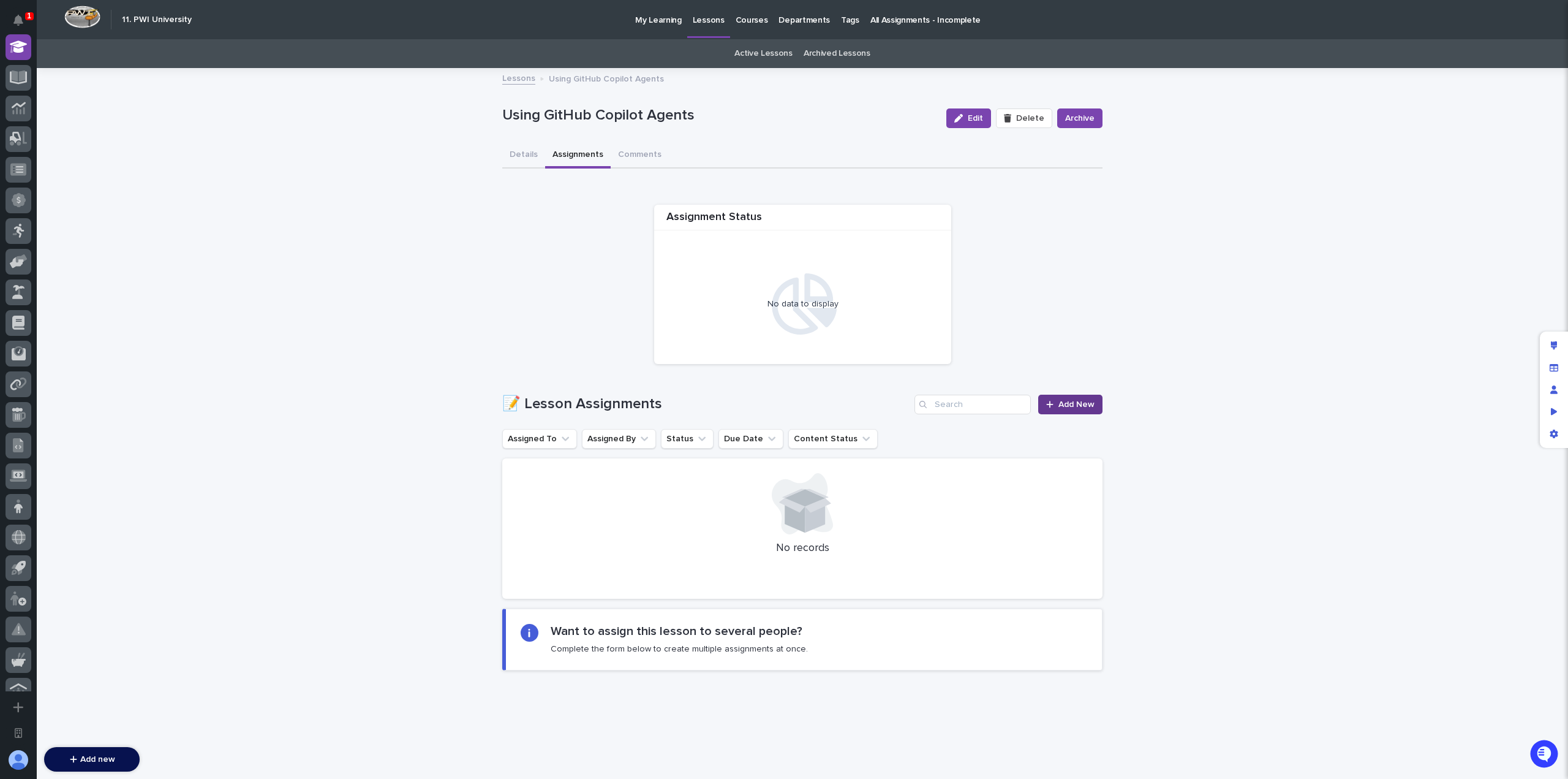
click at [1060, 402] on span "Add New" at bounding box center [1077, 404] width 36 height 8
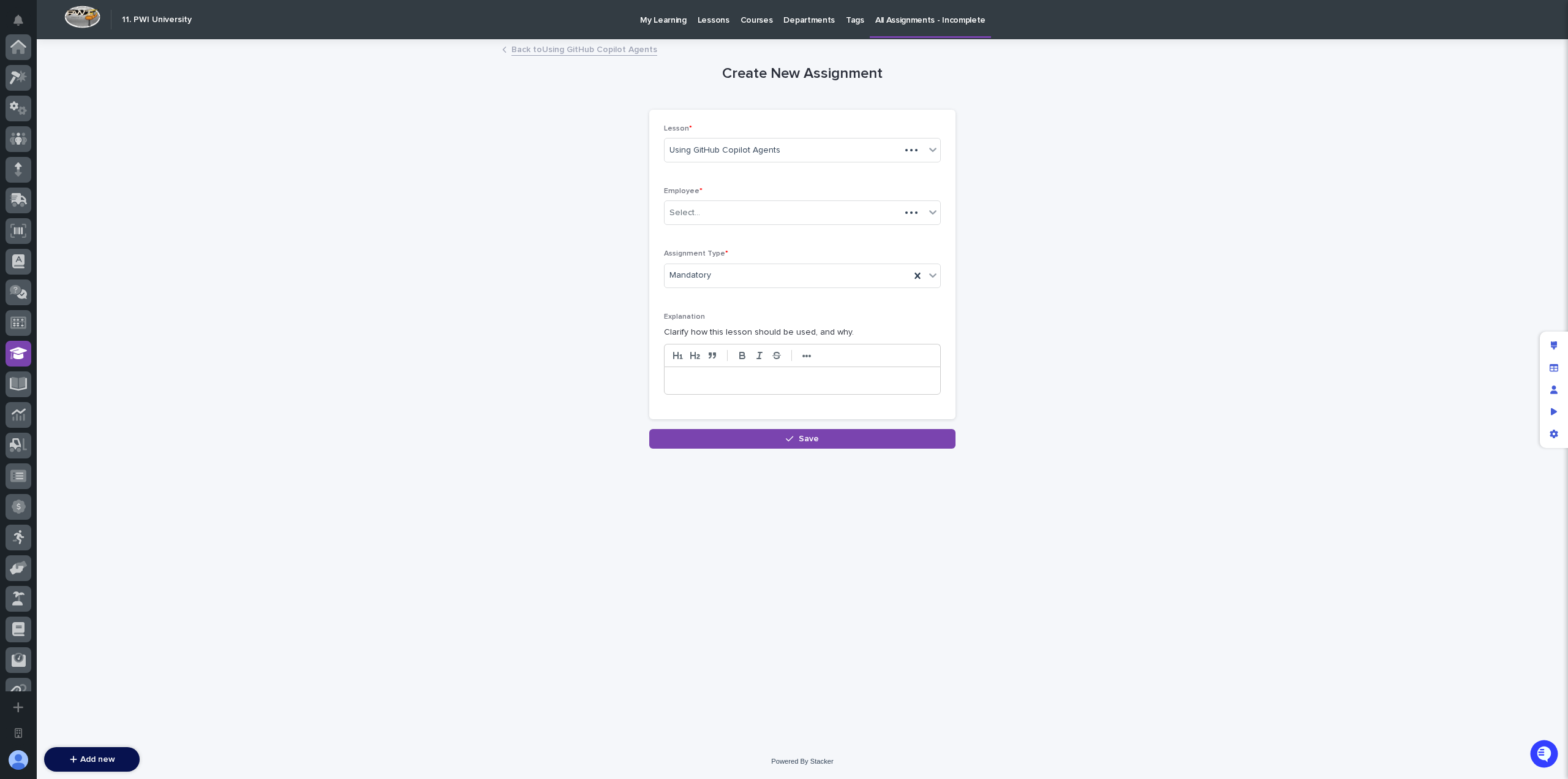
scroll to position [307, 0]
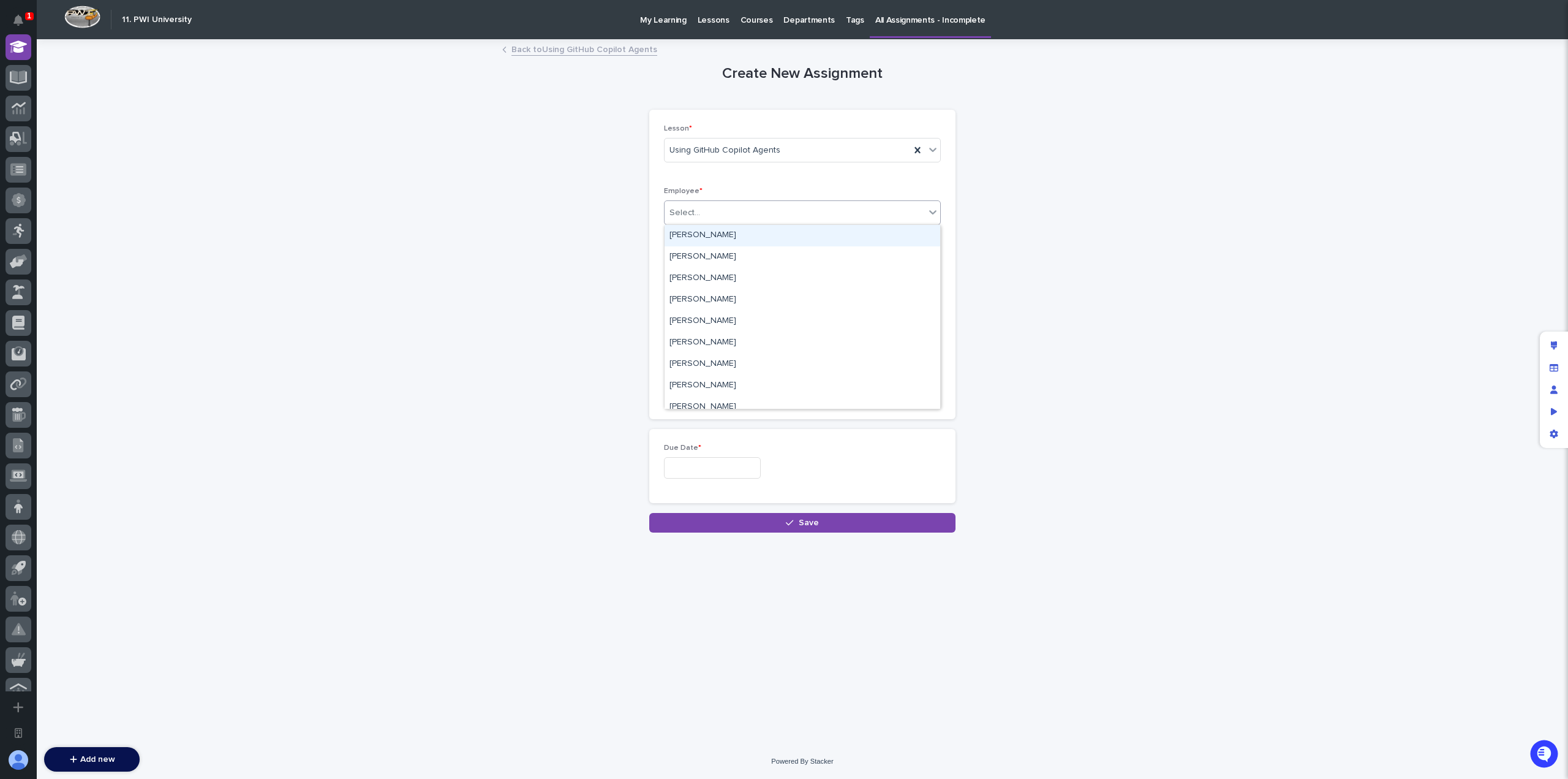
click at [750, 216] on div "Select..." at bounding box center [795, 213] width 260 height 20
type input "*****"
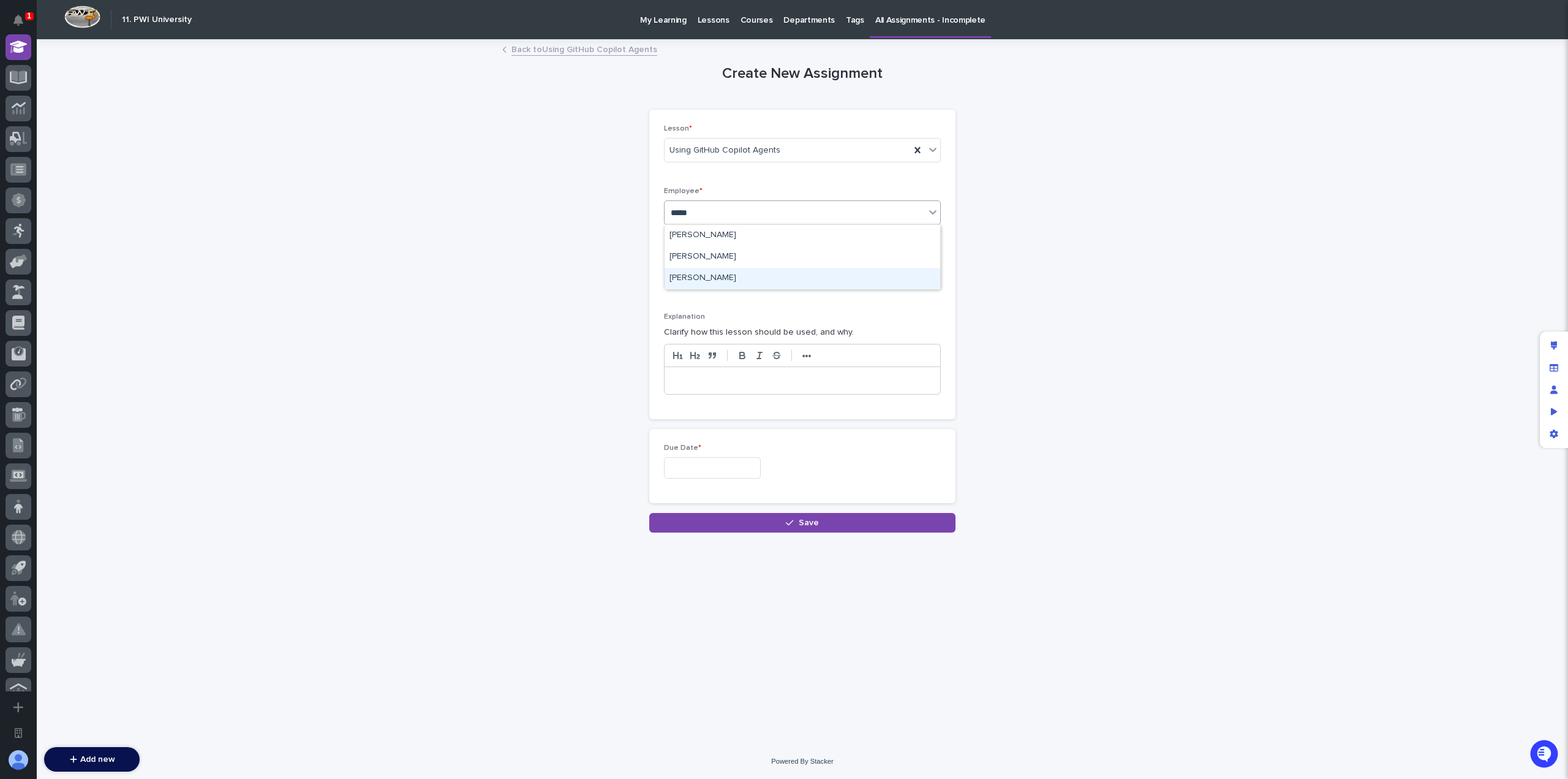
click at [747, 276] on div "[PERSON_NAME]" at bounding box center [802, 278] width 276 height 22
click at [755, 385] on div at bounding box center [802, 380] width 276 height 27
click at [730, 467] on input "text" at bounding box center [712, 468] width 96 height 22
click at [579, 51] on link "Back to Using GitHub Copilot Agents" at bounding box center [584, 48] width 146 height 14
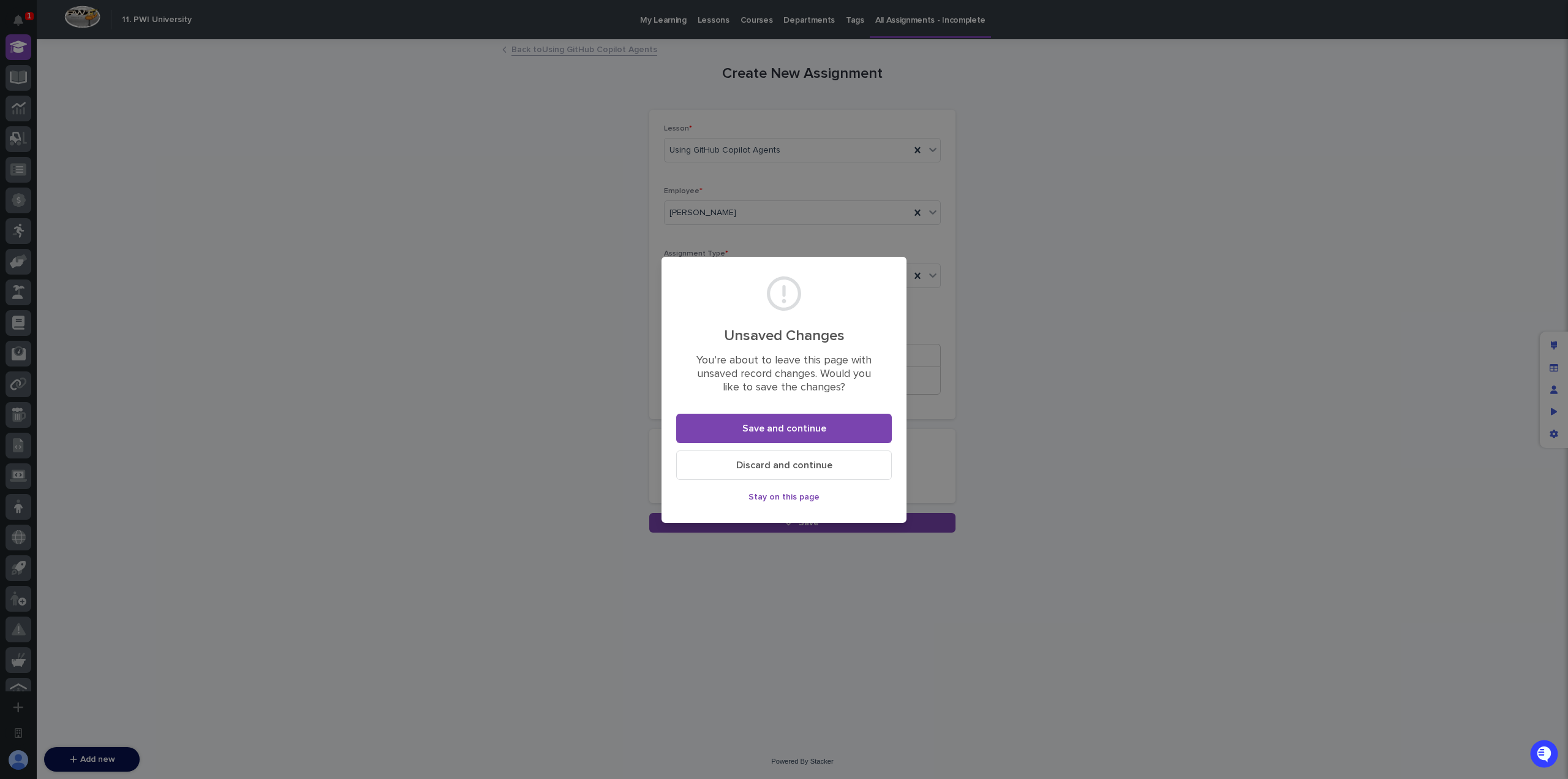
click at [812, 465] on span "Discard and continue" at bounding box center [784, 465] width 96 height 10
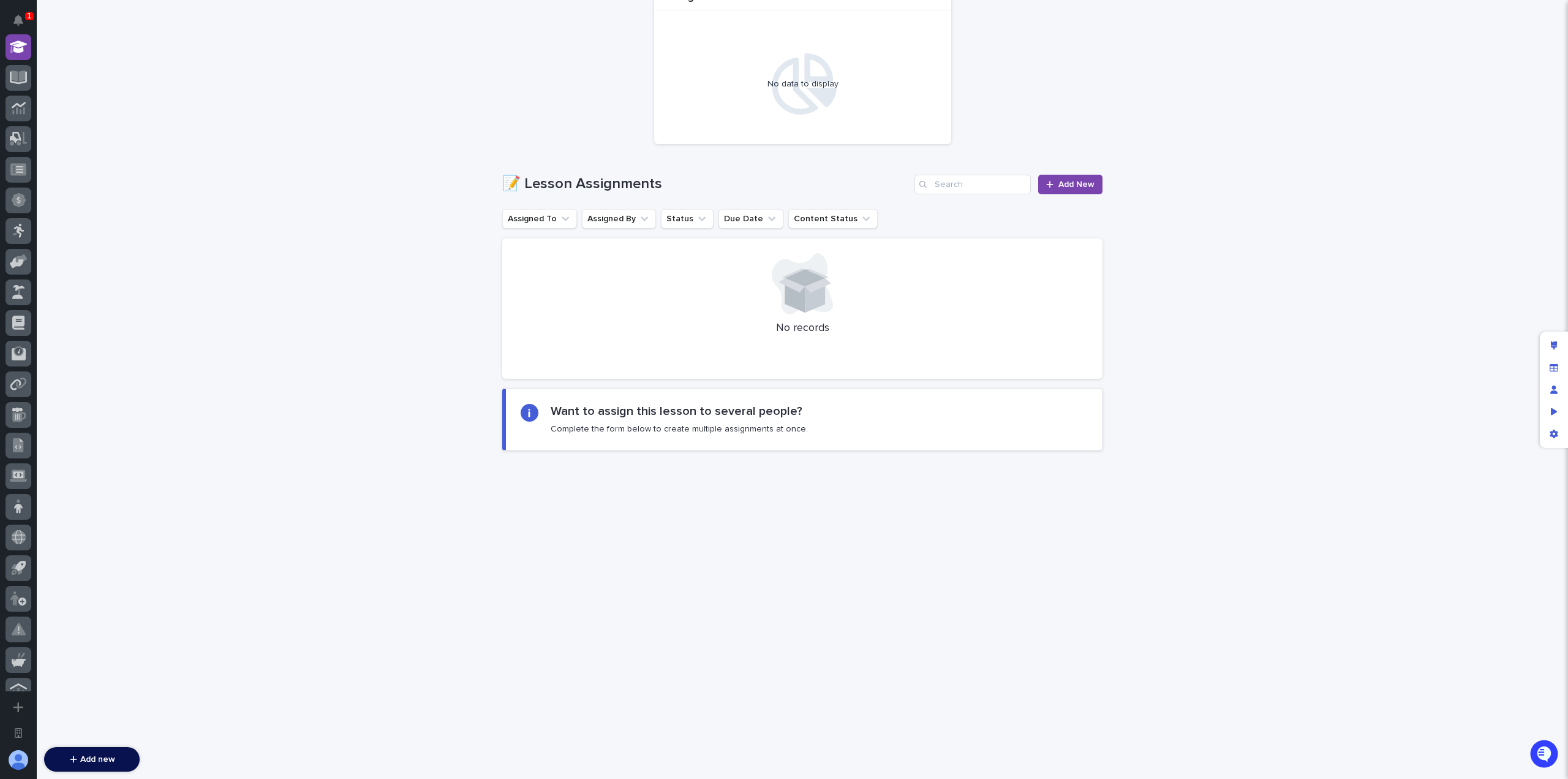
scroll to position [303, 0]
